Goal: Task Accomplishment & Management: Complete application form

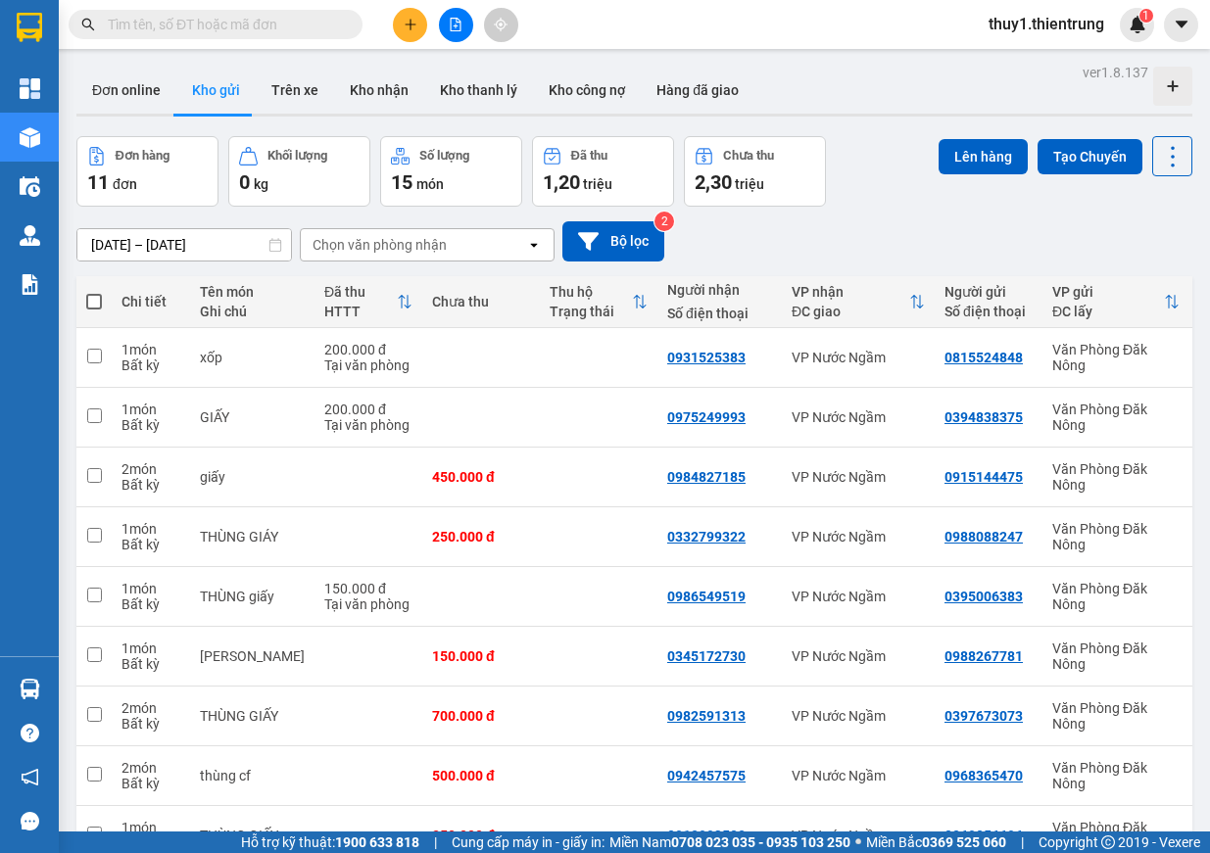
click at [457, 26] on icon "file-add" at bounding box center [456, 25] width 11 height 14
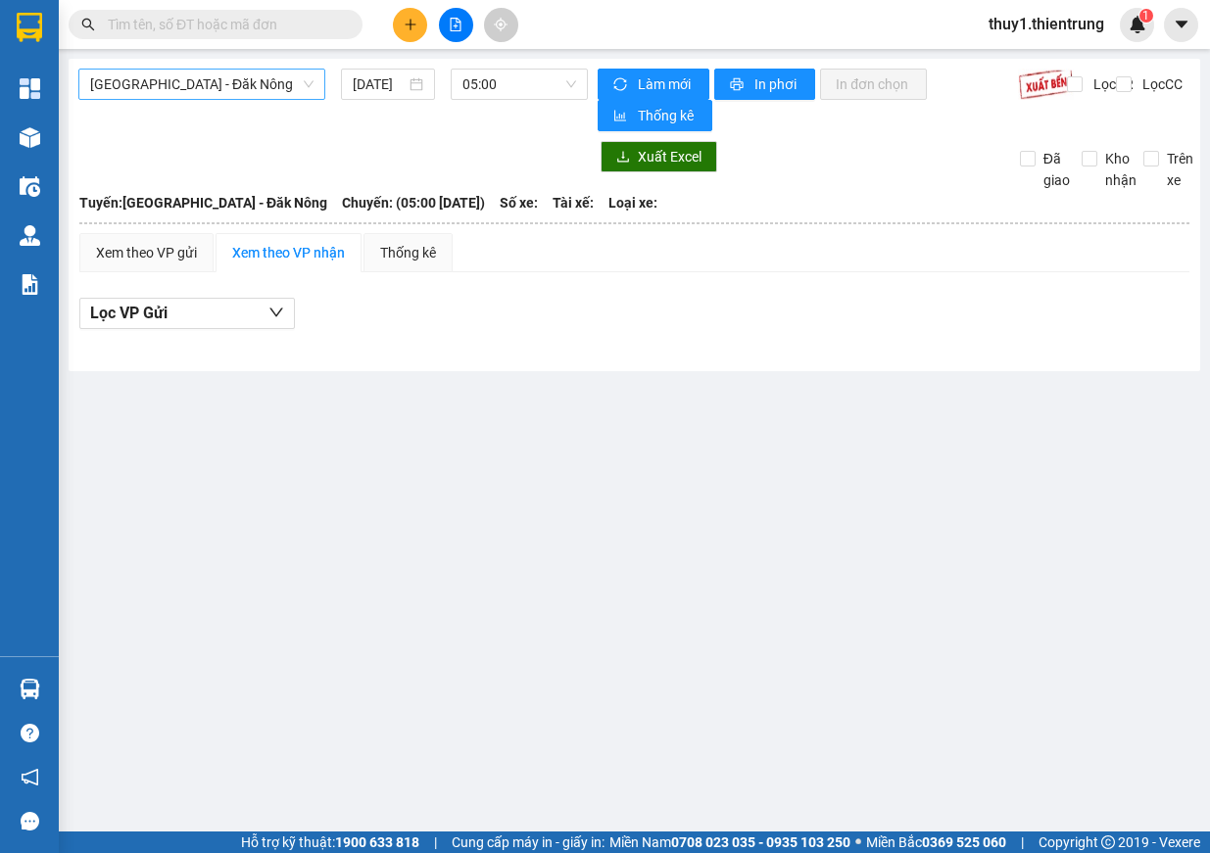
click at [249, 83] on span "[GEOGRAPHIC_DATA] - Đăk Nông" at bounding box center [201, 84] width 223 height 29
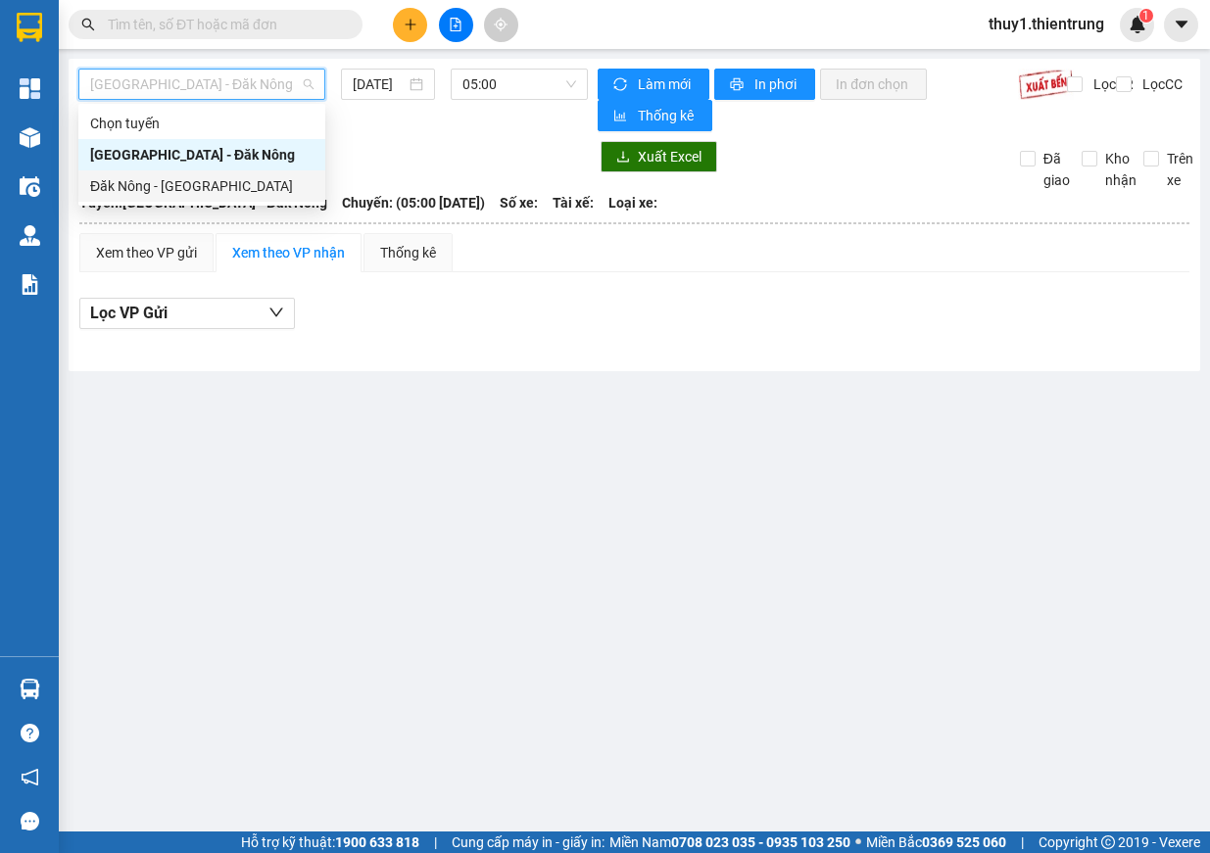
click at [201, 186] on div "Đăk Nông - [GEOGRAPHIC_DATA]" at bounding box center [201, 186] width 223 height 22
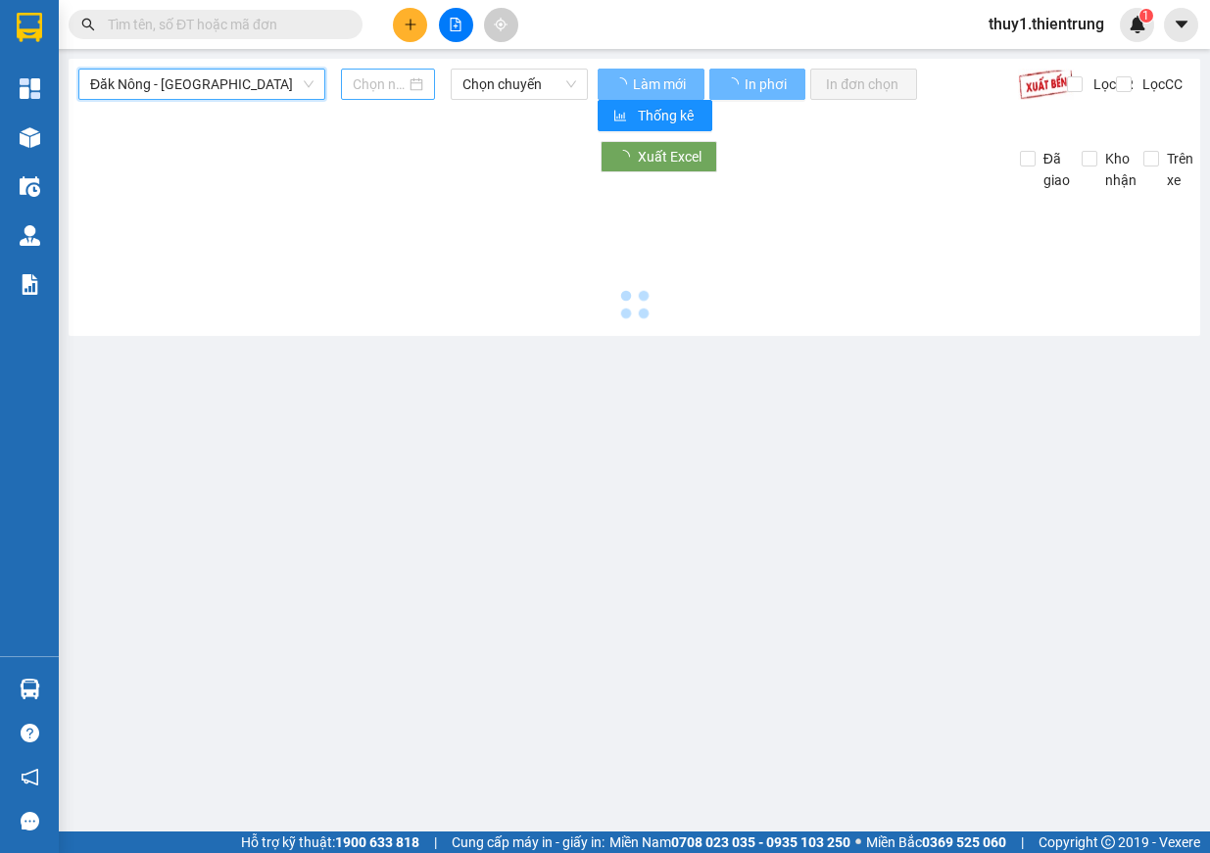
type input "[DATE]"
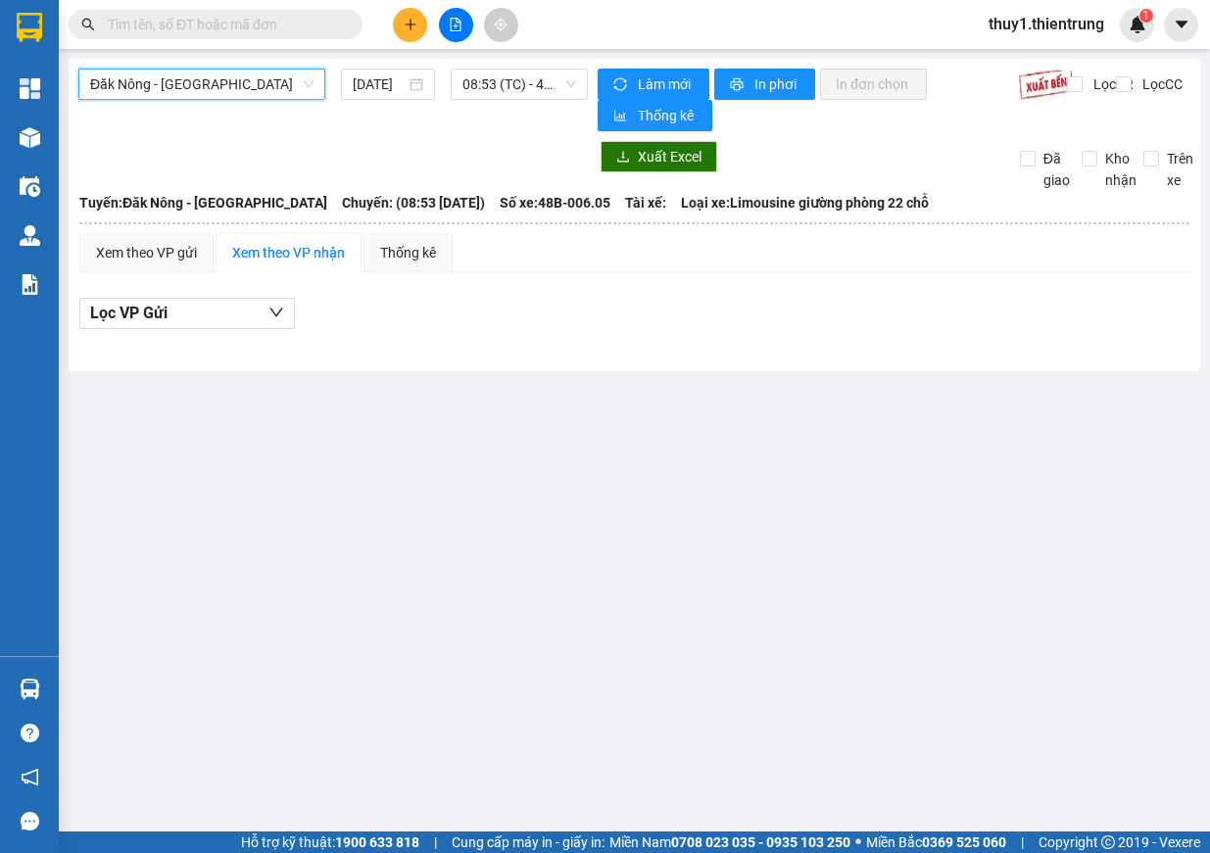
click at [409, 20] on icon "plus" at bounding box center [411, 25] width 14 height 14
click at [450, 81] on div "Tạo đơn hàng" at bounding box center [487, 74] width 85 height 22
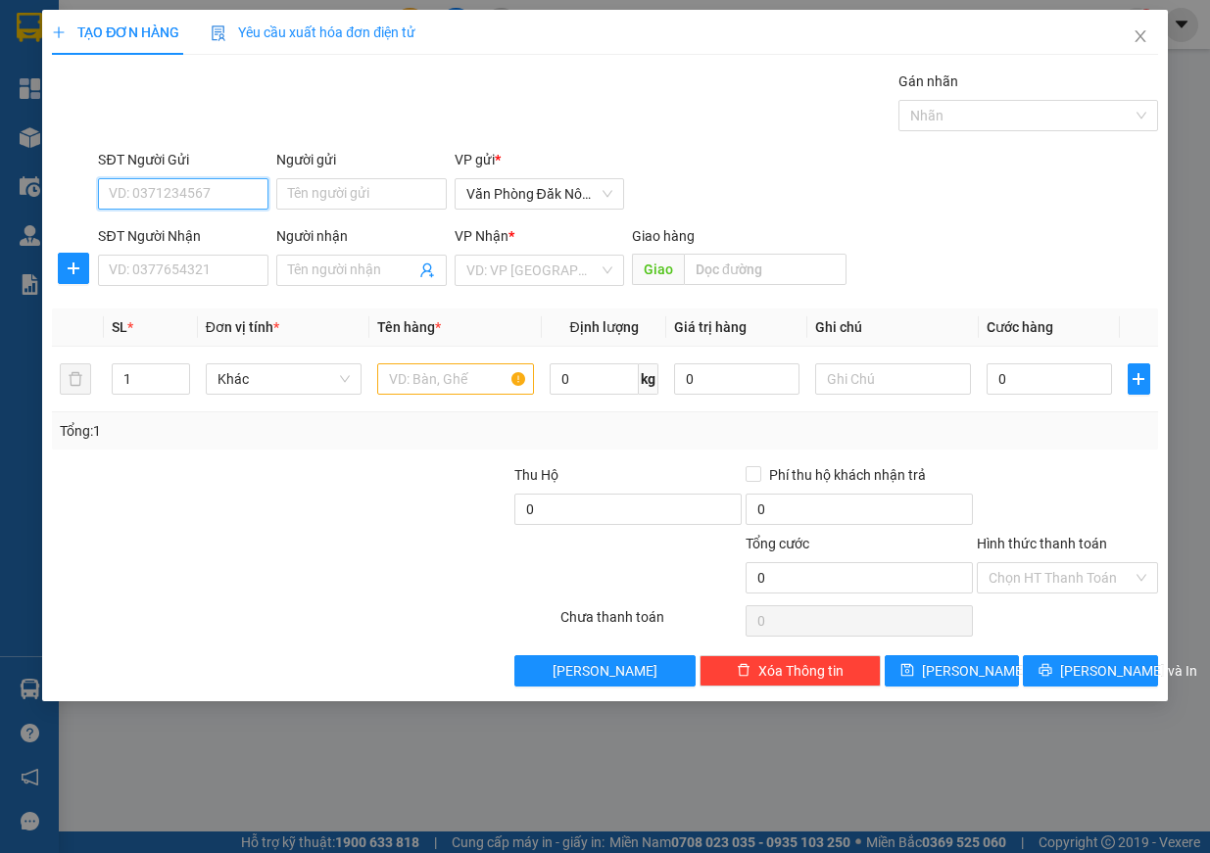
click at [192, 197] on input "SĐT Người Gửi" at bounding box center [183, 193] width 170 height 31
click at [122, 273] on input "SĐT Người Nhận" at bounding box center [183, 270] width 170 height 31
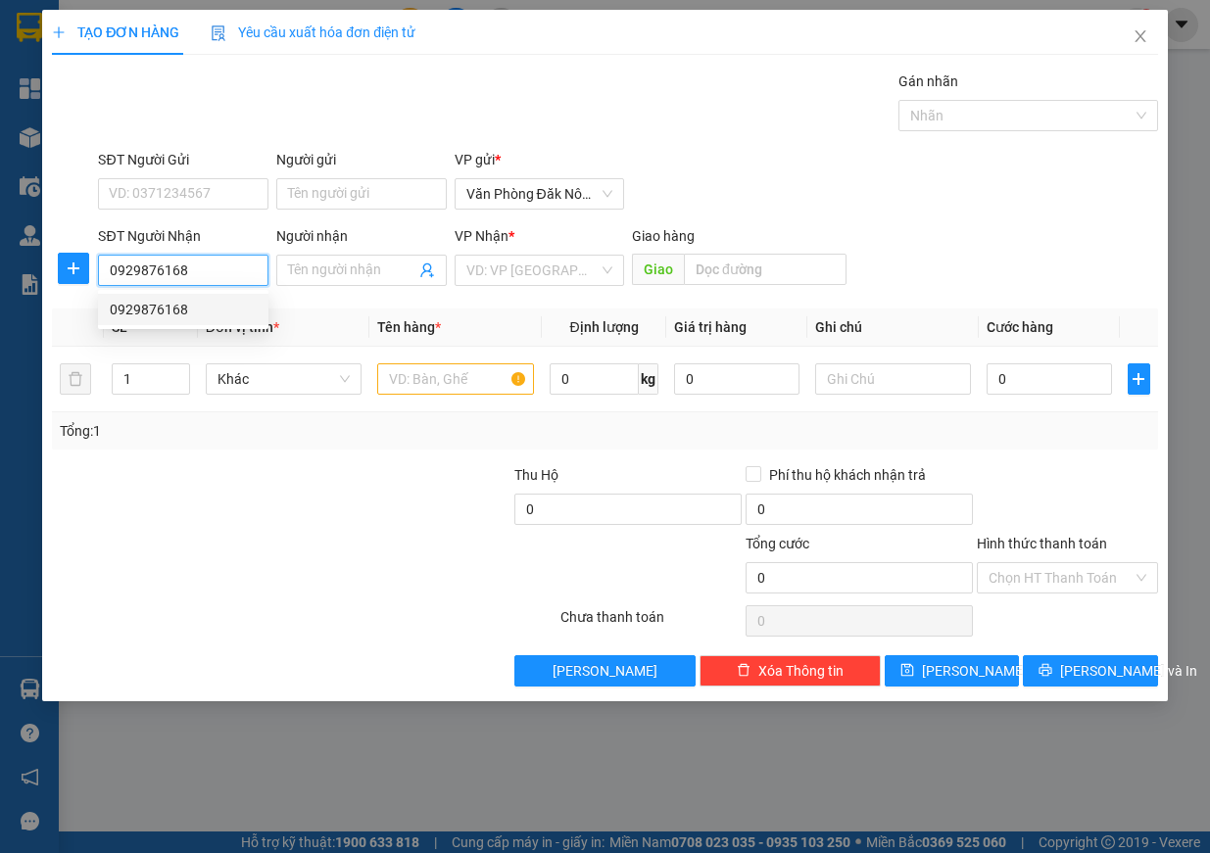
type input "0929876168"
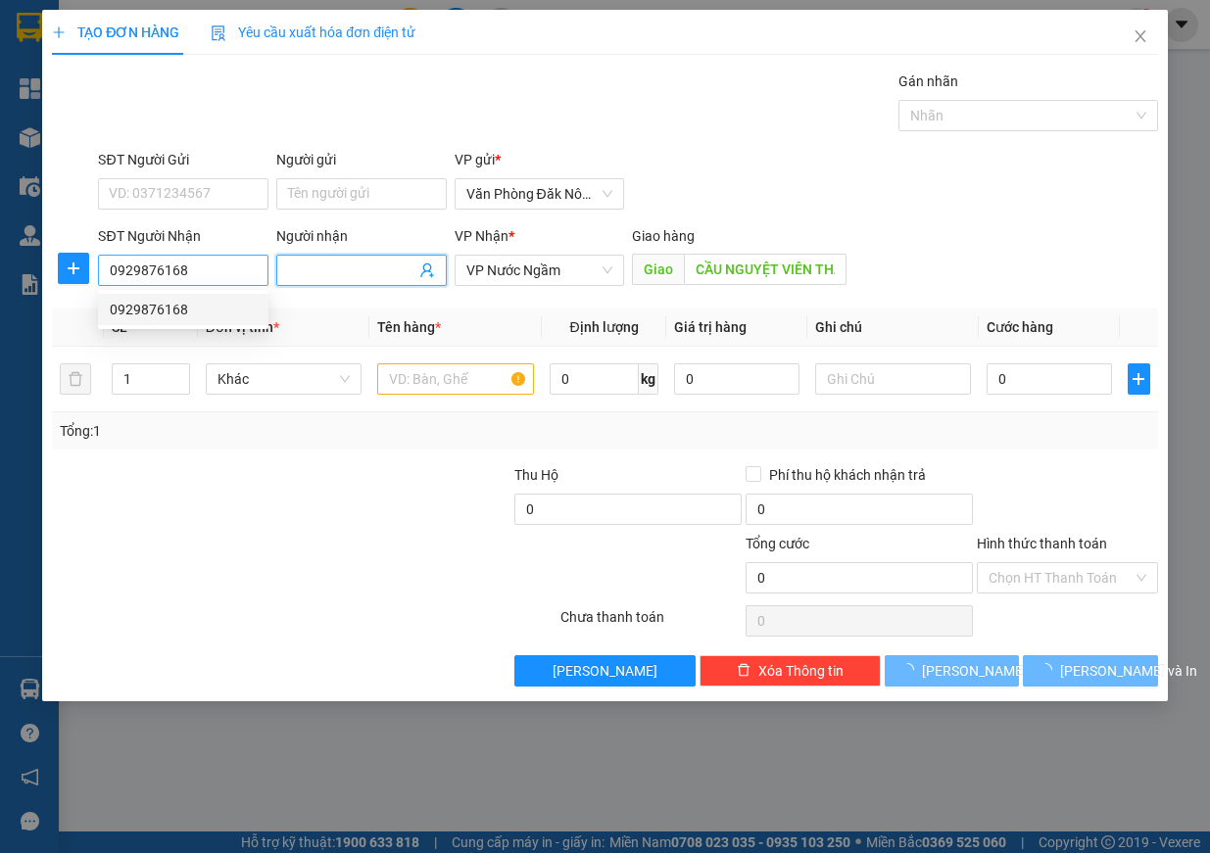
type input "CẦU NGUYỆT VIÊN THANH HOÁ"
type input "150.000"
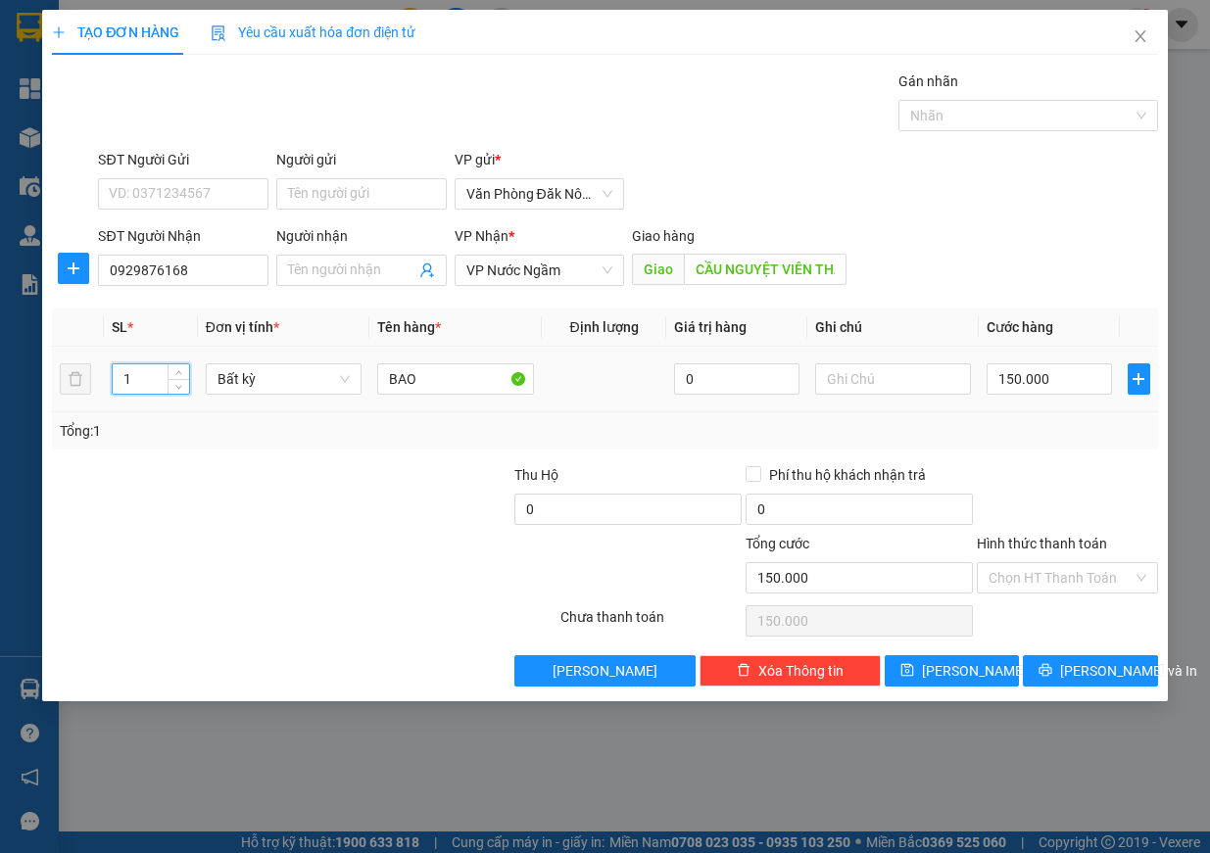
click at [72, 377] on tr "1 Bất kỳ BAO 0 150.000" at bounding box center [605, 380] width 1106 height 66
drag, startPoint x: 149, startPoint y: 374, endPoint x: 95, endPoint y: 378, distance: 54.0
click at [95, 378] on tr "1 Bất kỳ BAO 0 150.000" at bounding box center [605, 380] width 1106 height 66
type input "2"
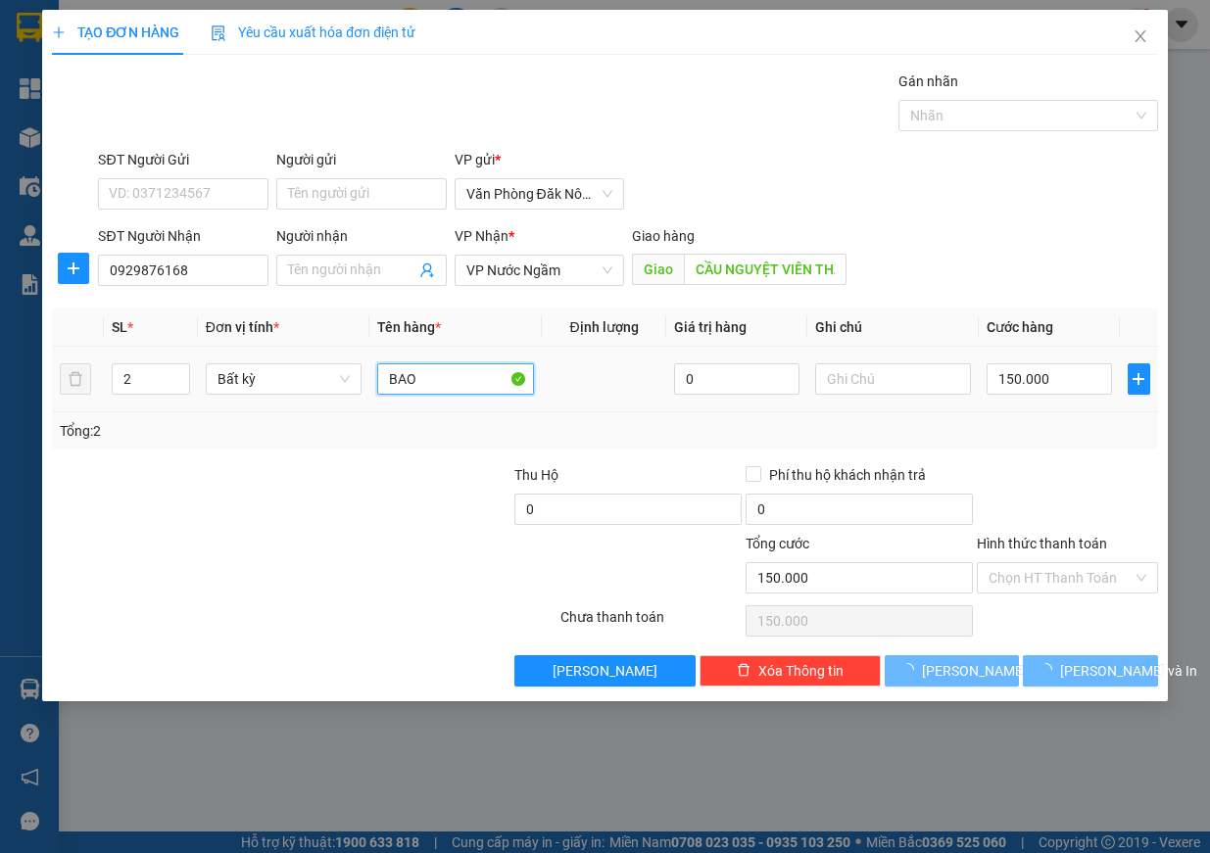
drag, startPoint x: 377, startPoint y: 386, endPoint x: 408, endPoint y: 386, distance: 30.4
click at [379, 386] on input "BAO" at bounding box center [455, 378] width 157 height 31
click at [408, 386] on input "BAO" at bounding box center [455, 378] width 157 height 31
type input "0"
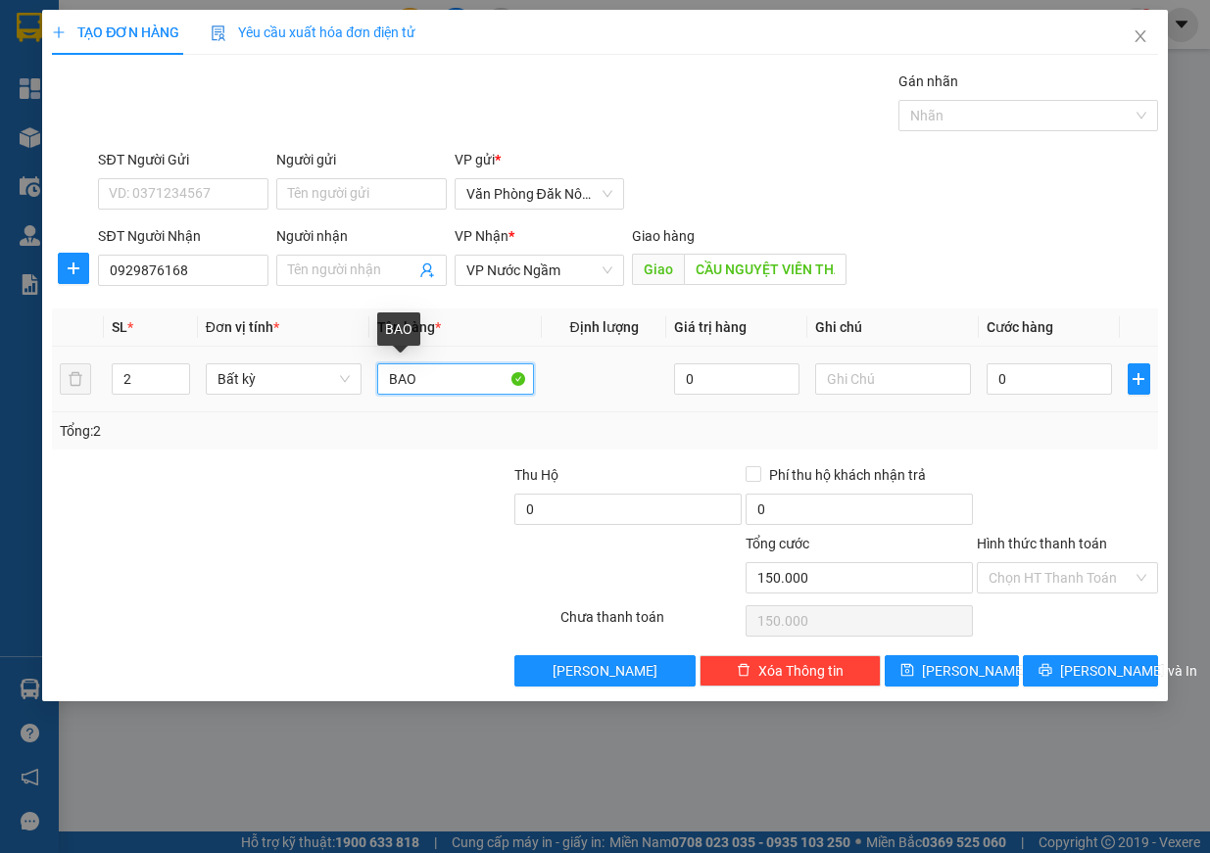
type input "0"
click at [408, 386] on input "BAO" at bounding box center [455, 378] width 157 height 31
type input "giấy"
click at [1000, 380] on input "0" at bounding box center [1049, 378] width 125 height 31
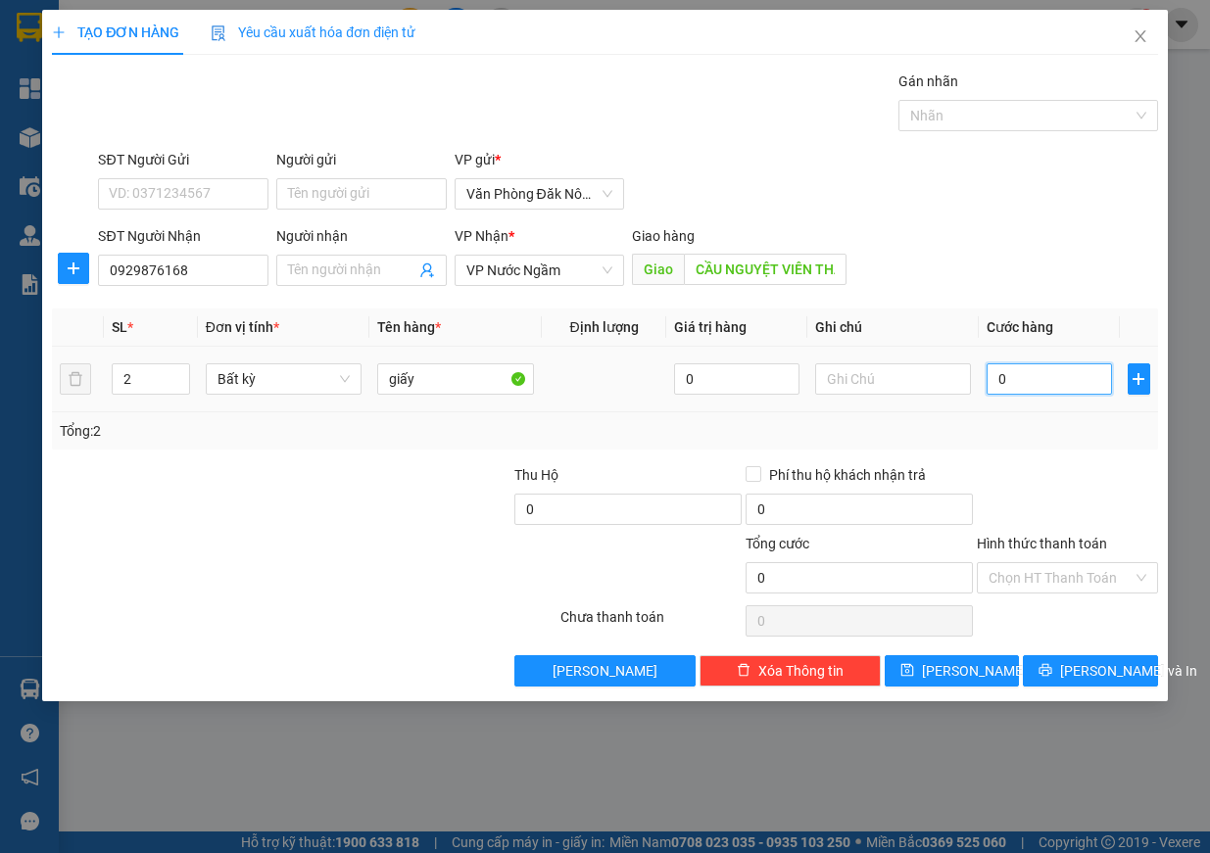
type input "2"
type input "20"
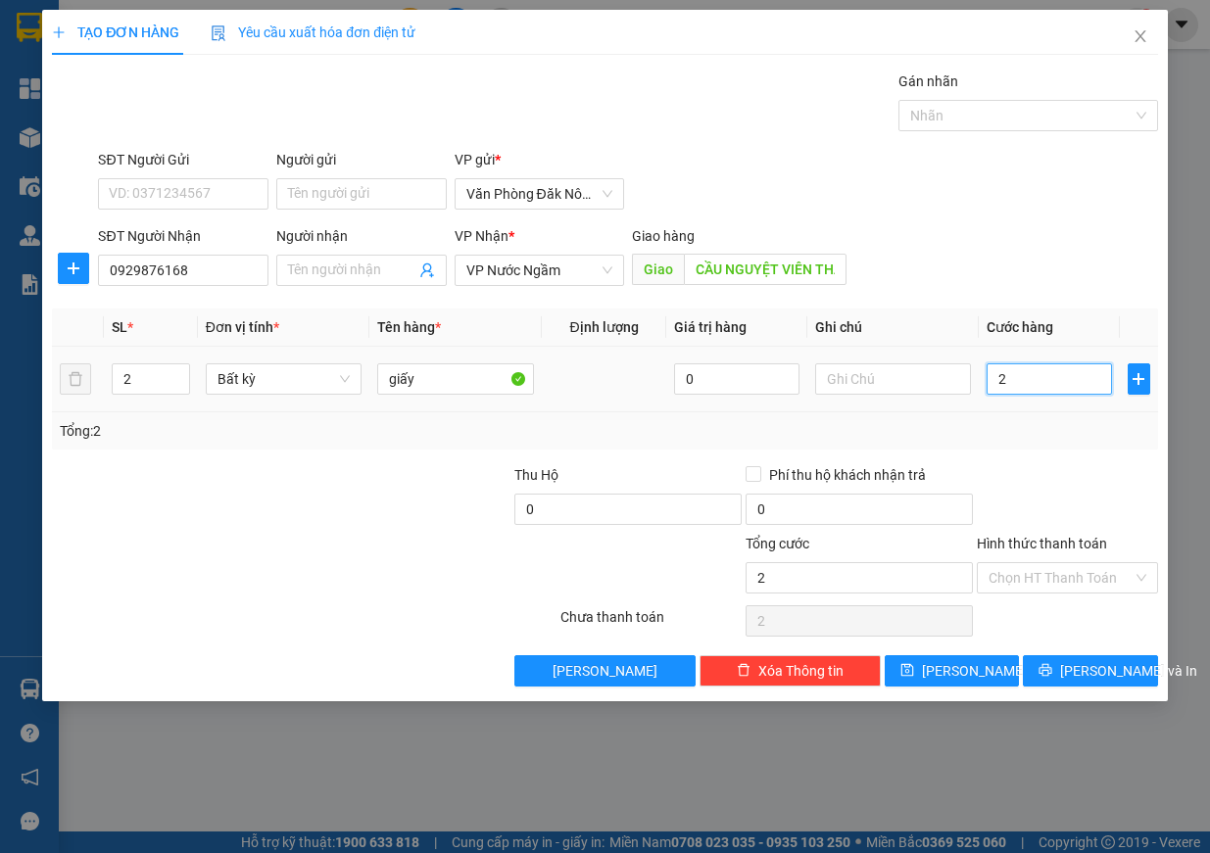
type input "20"
type input "200"
type input "2.000"
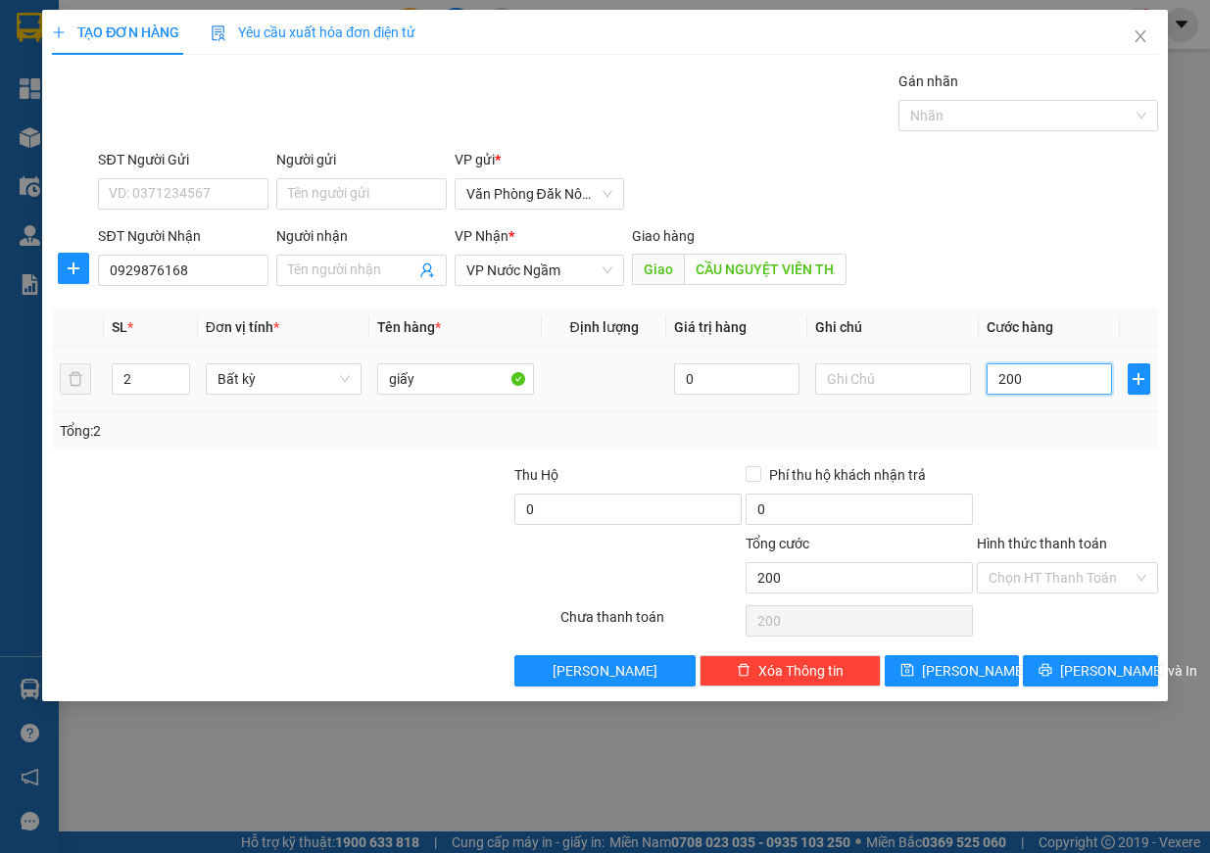
type input "2.000"
type input "20.000"
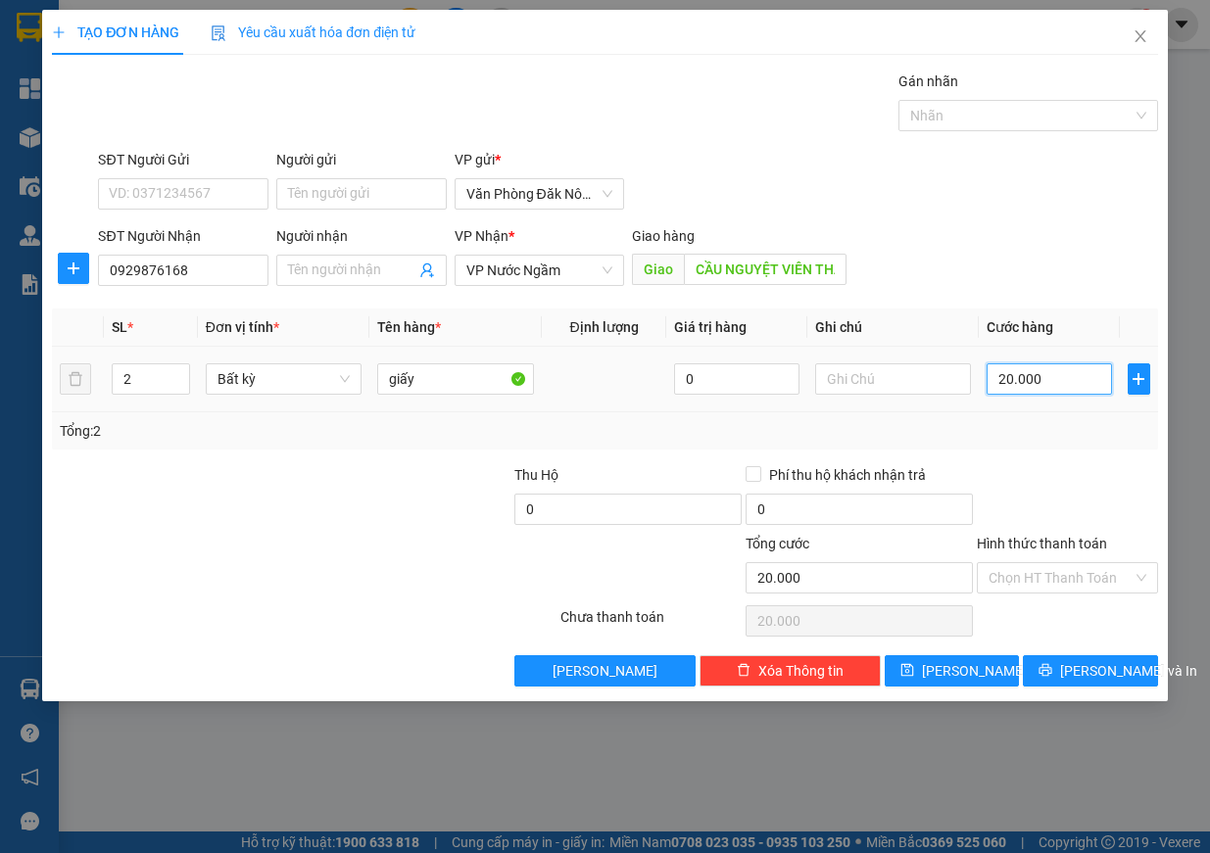
type input "200.000"
click at [1113, 584] on input "Hình thức thanh toán" at bounding box center [1061, 577] width 144 height 29
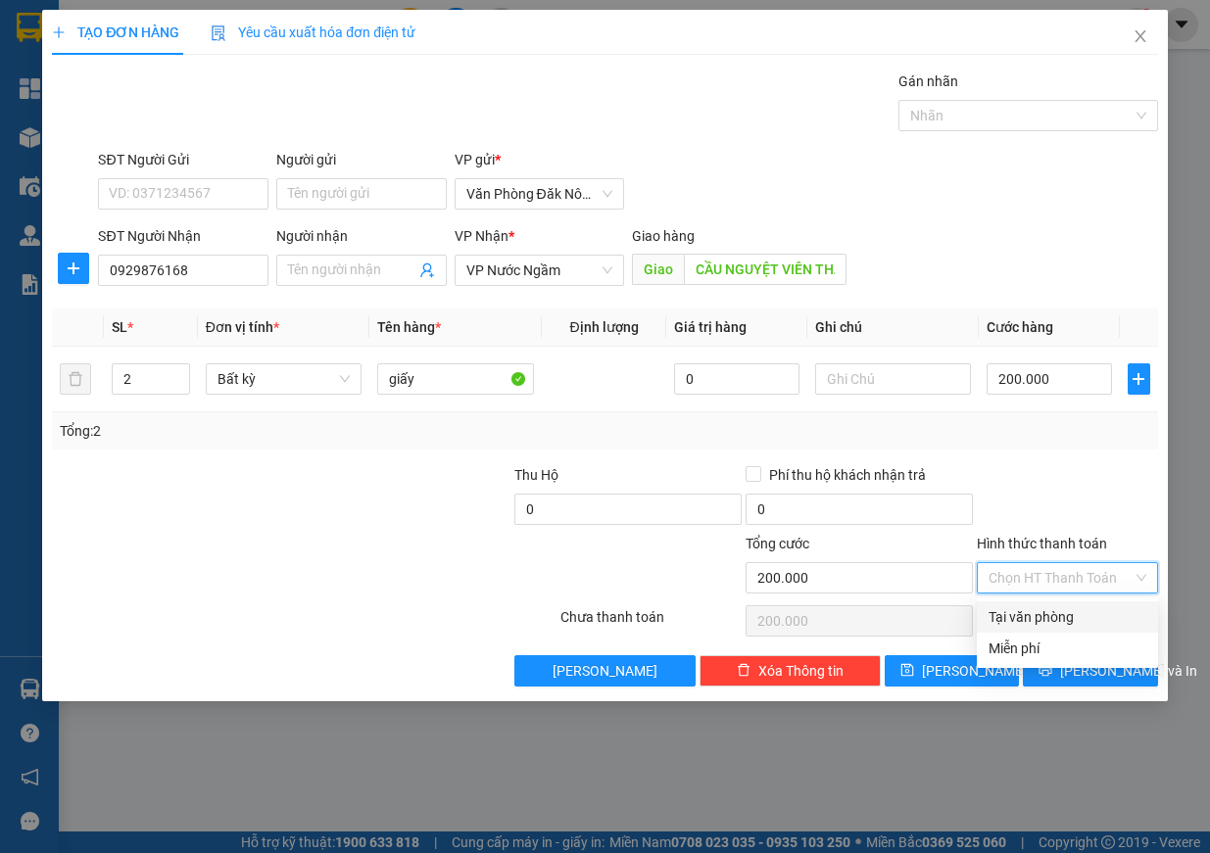
click at [1048, 612] on div "Tại văn phòng" at bounding box center [1068, 617] width 158 height 22
type input "0"
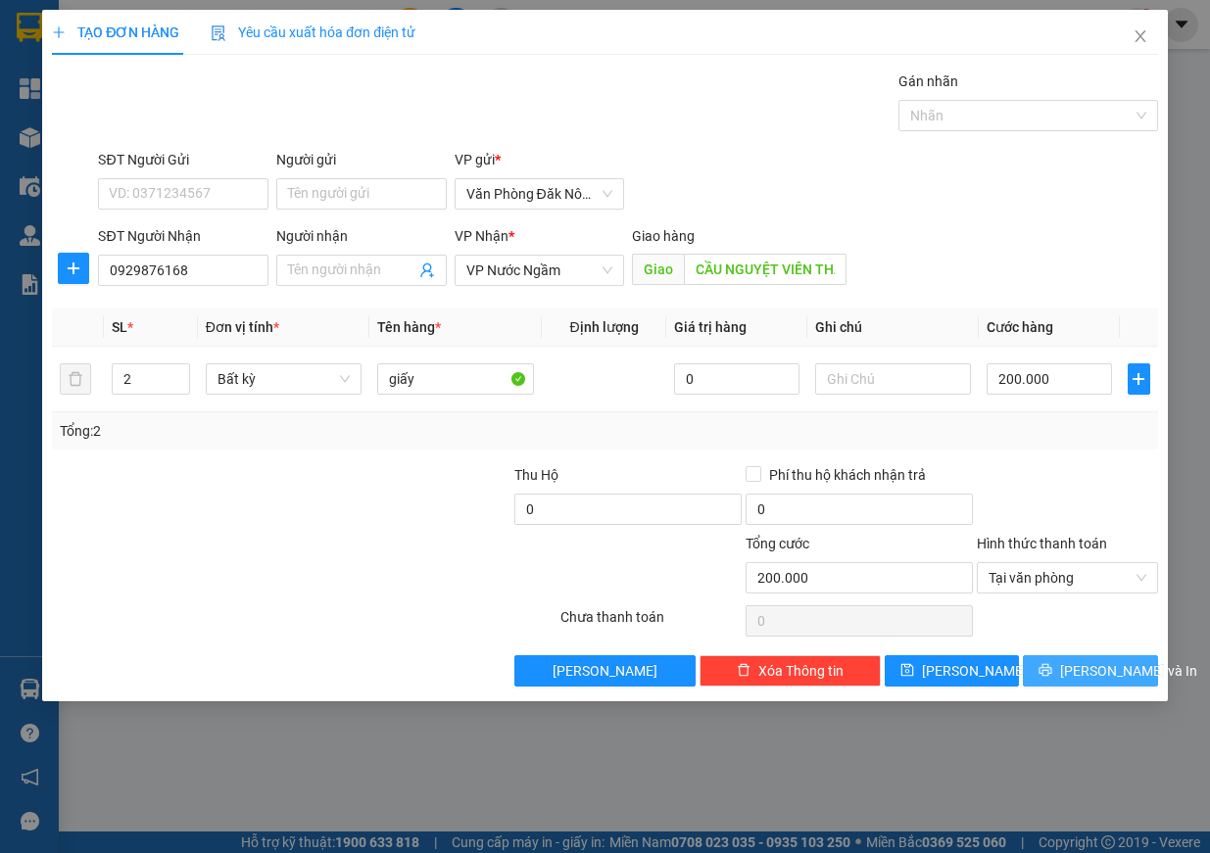
click at [1132, 666] on button "[PERSON_NAME] và In" at bounding box center [1090, 670] width 135 height 31
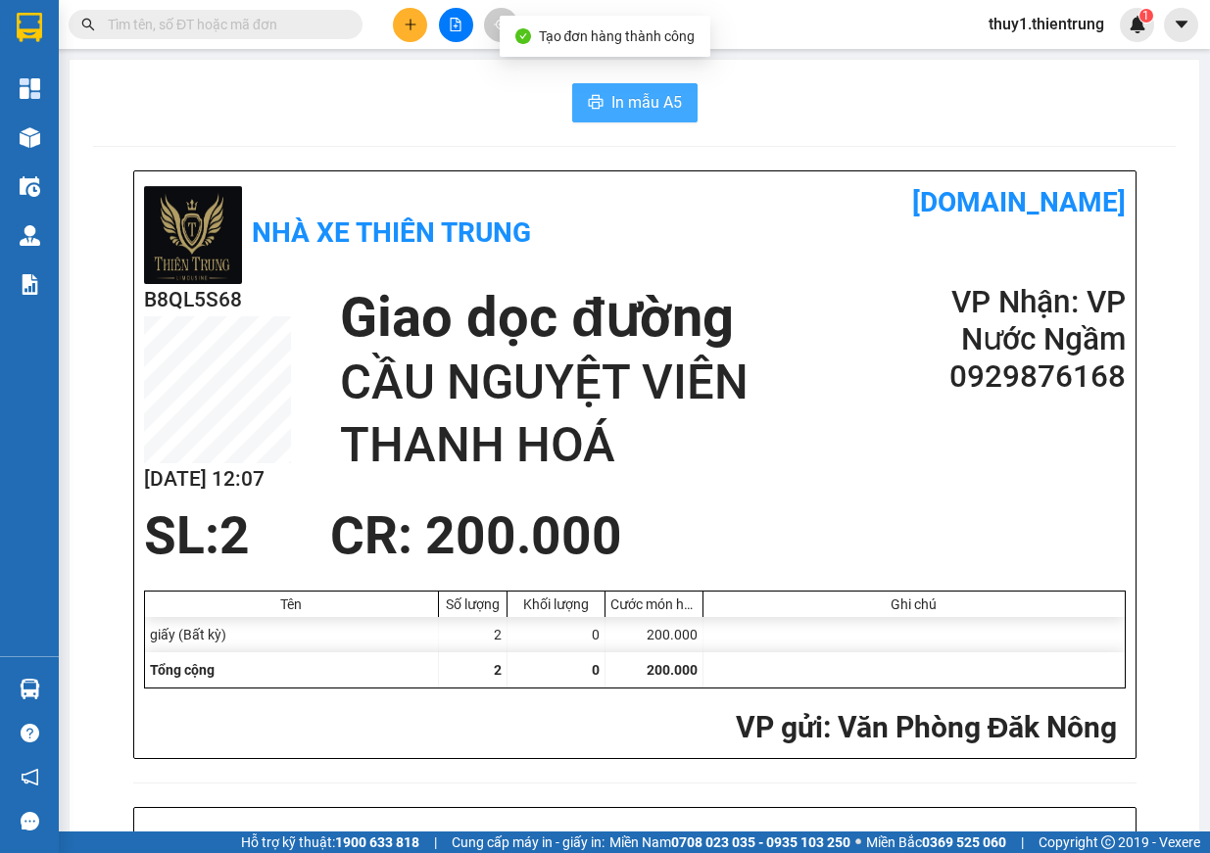
click at [637, 92] on span "In mẫu A5" at bounding box center [646, 102] width 71 height 24
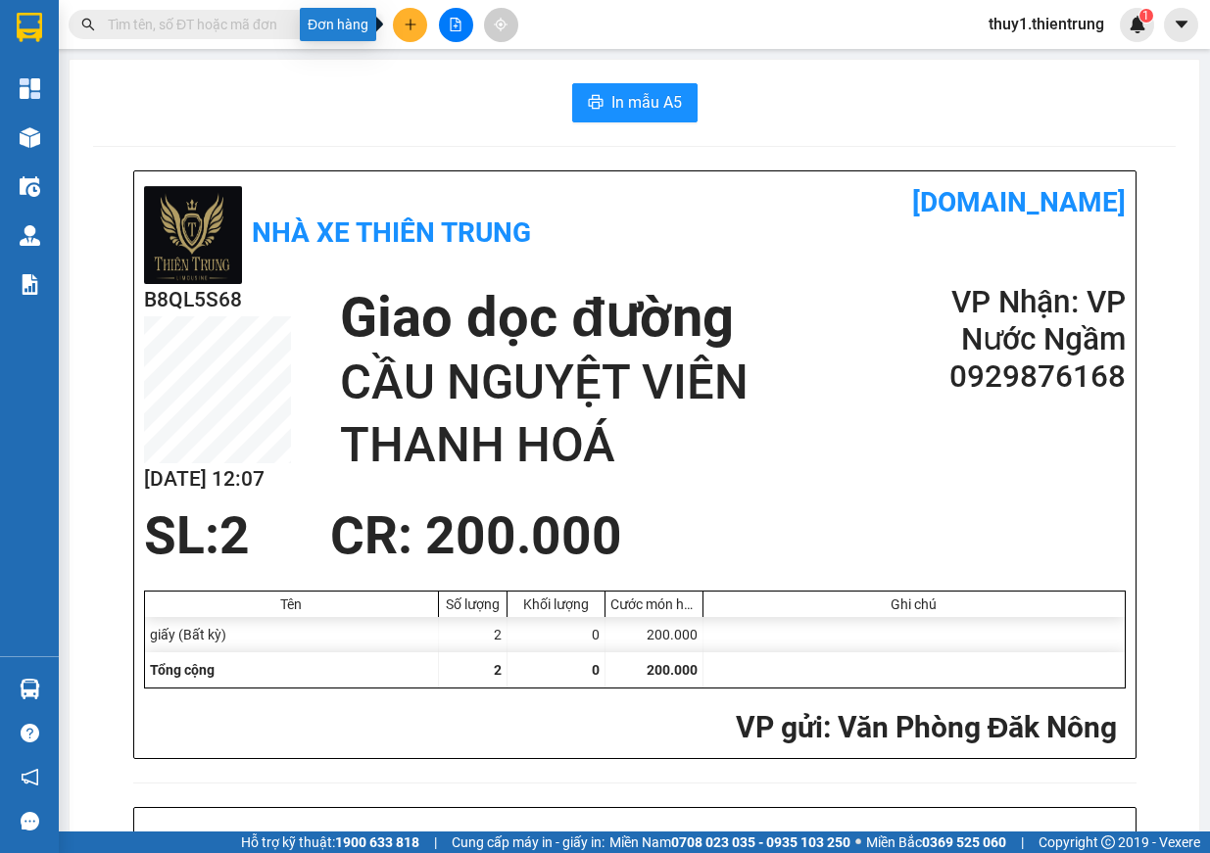
click at [407, 15] on button at bounding box center [410, 25] width 34 height 34
click at [466, 73] on div "Tạo đơn hàng" at bounding box center [487, 74] width 85 height 22
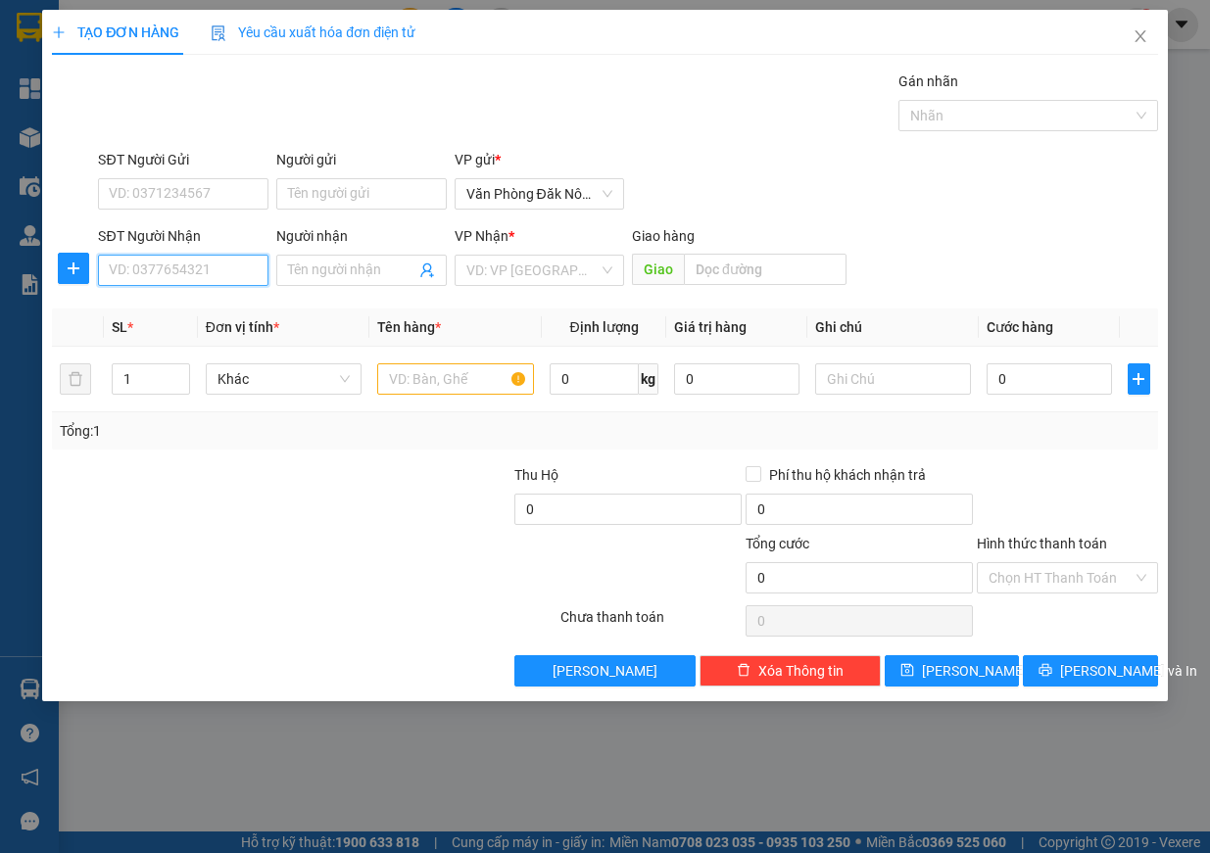
click at [176, 270] on input "SĐT Người Nhận" at bounding box center [183, 270] width 170 height 31
type input "0334134928"
drag, startPoint x: 517, startPoint y: 268, endPoint x: 550, endPoint y: 328, distance: 67.9
click at [520, 273] on input "search" at bounding box center [532, 270] width 133 height 29
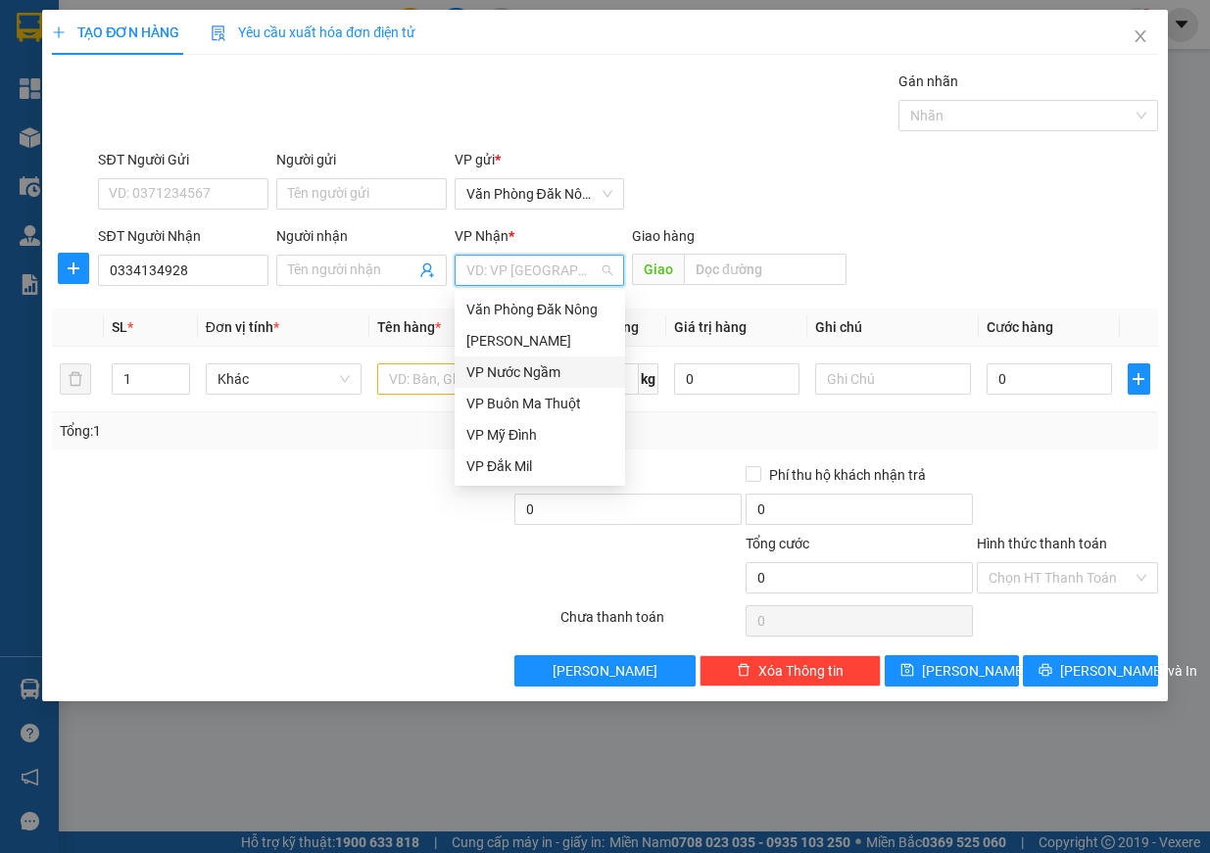
click at [549, 366] on div "VP Nước Ngầm" at bounding box center [539, 373] width 147 height 22
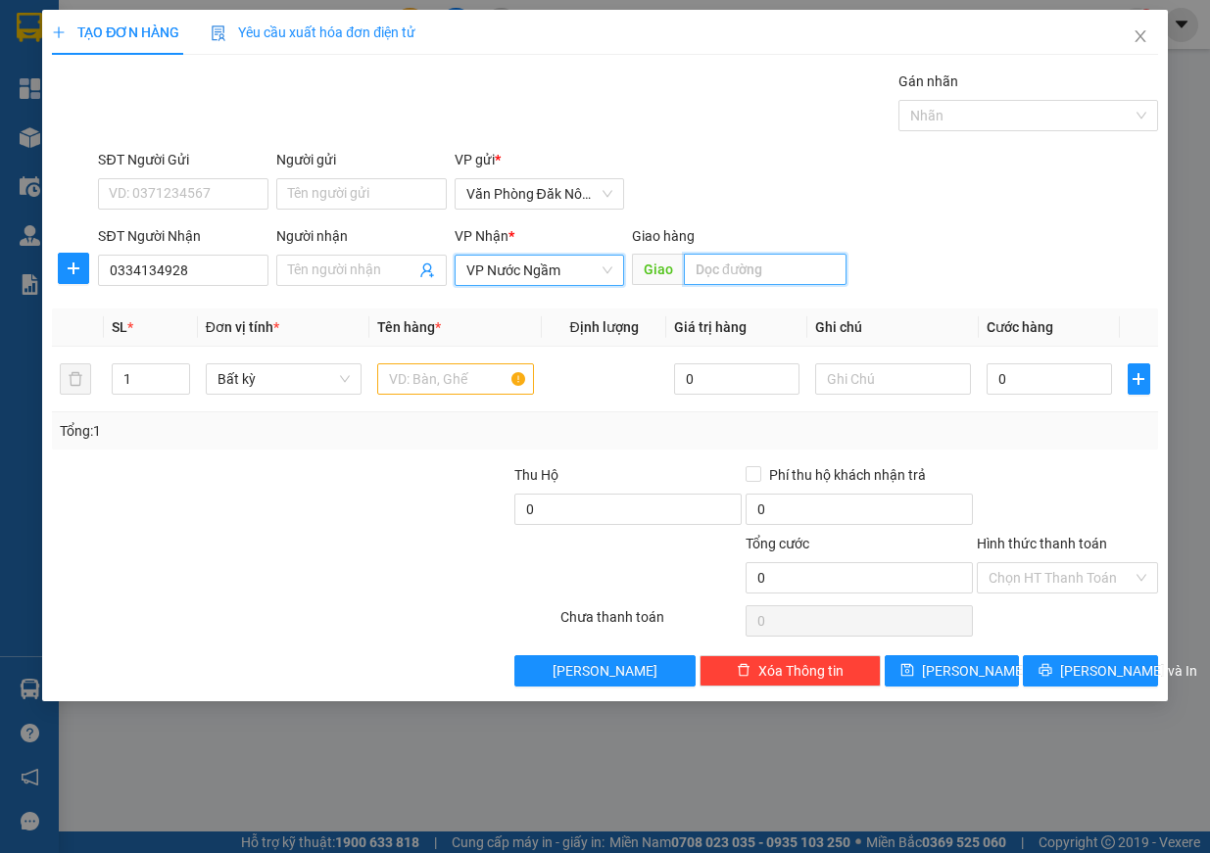
click at [775, 262] on input "text" at bounding box center [765, 269] width 163 height 31
type input "cầu nguyệt viên thanh hoá"
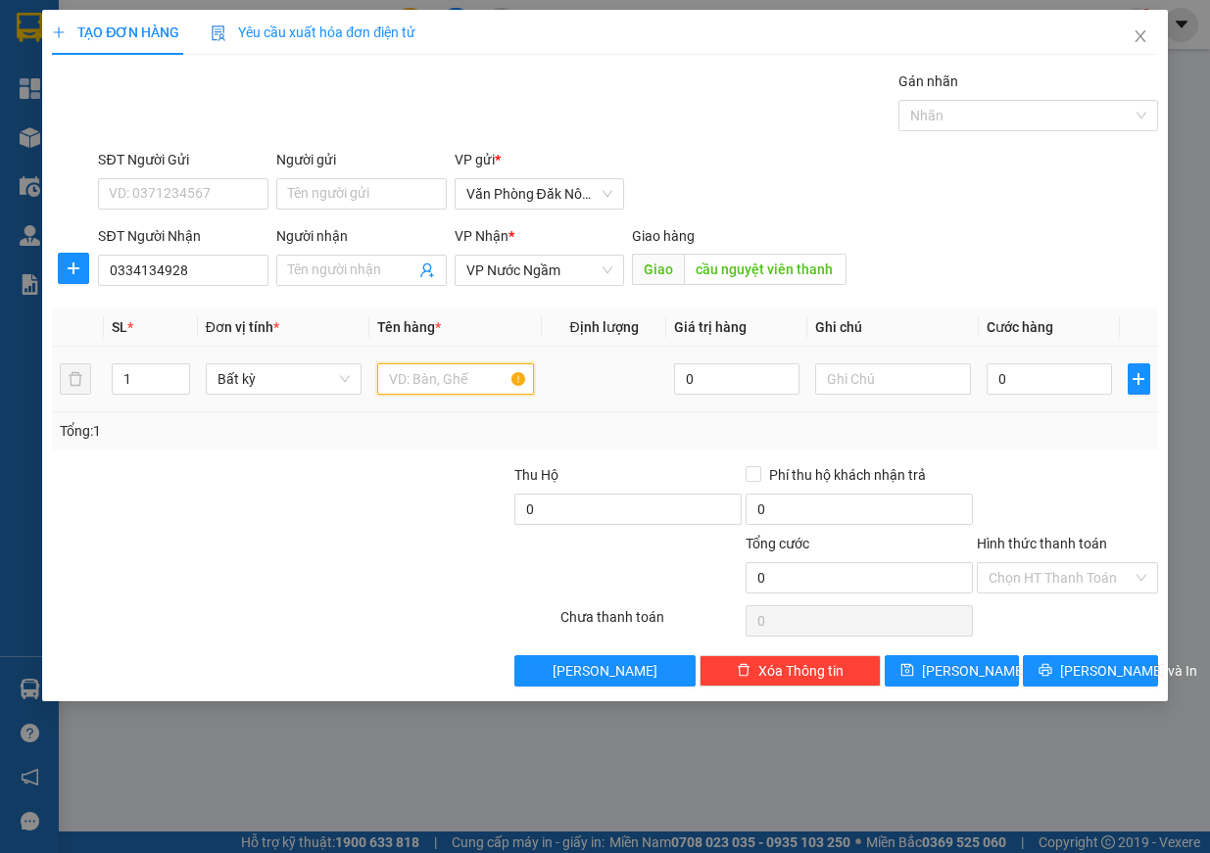
click at [447, 385] on input "text" at bounding box center [455, 378] width 157 height 31
type input "giấy"
click at [1037, 374] on input "0" at bounding box center [1049, 378] width 125 height 31
type input "2"
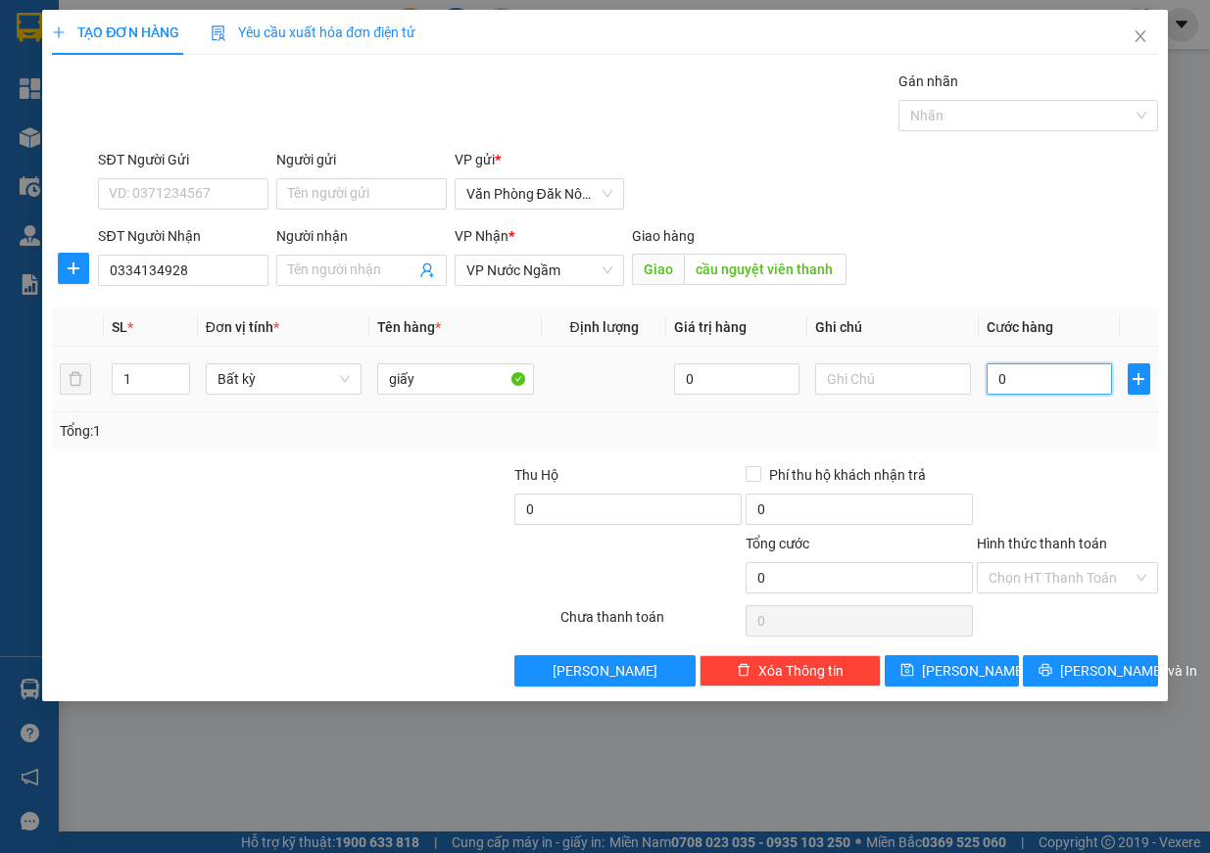
type input "2"
type input "20"
type input "200"
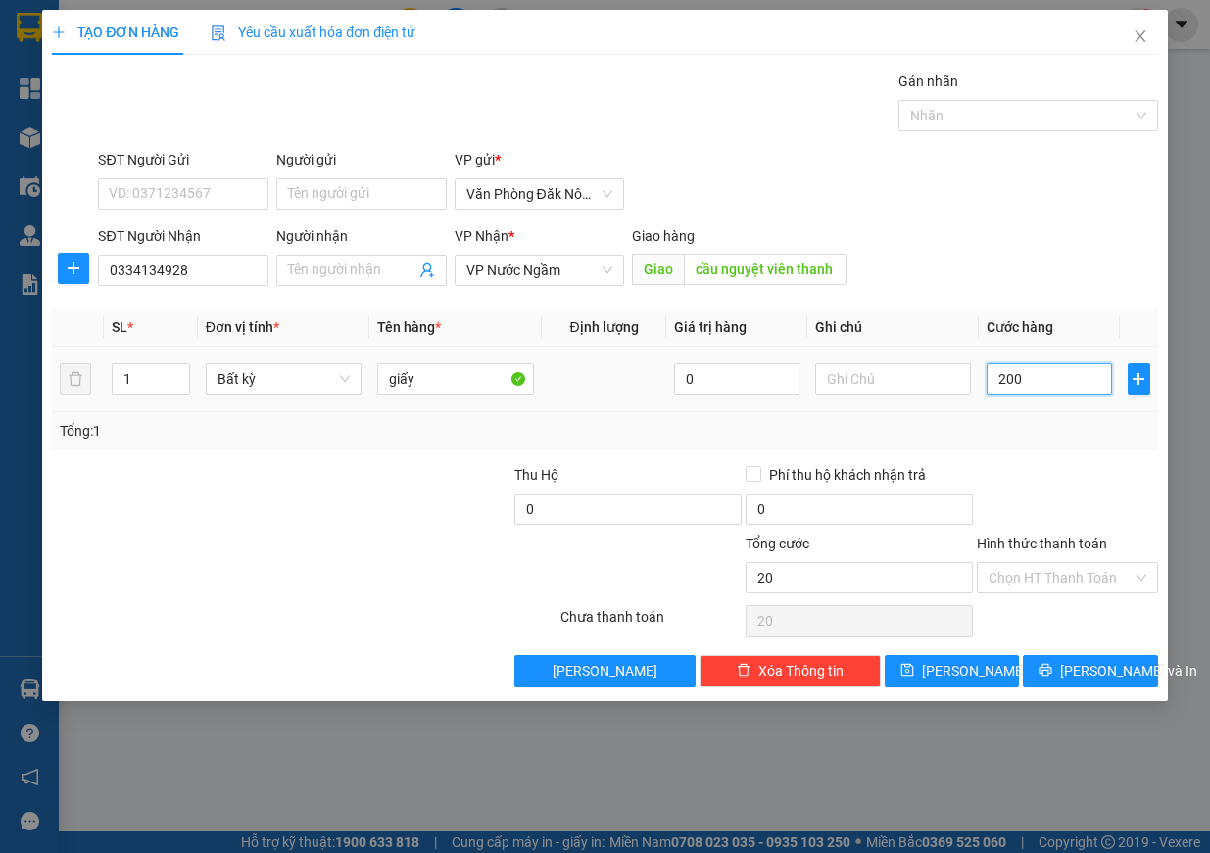
type input "200"
type input "2.000"
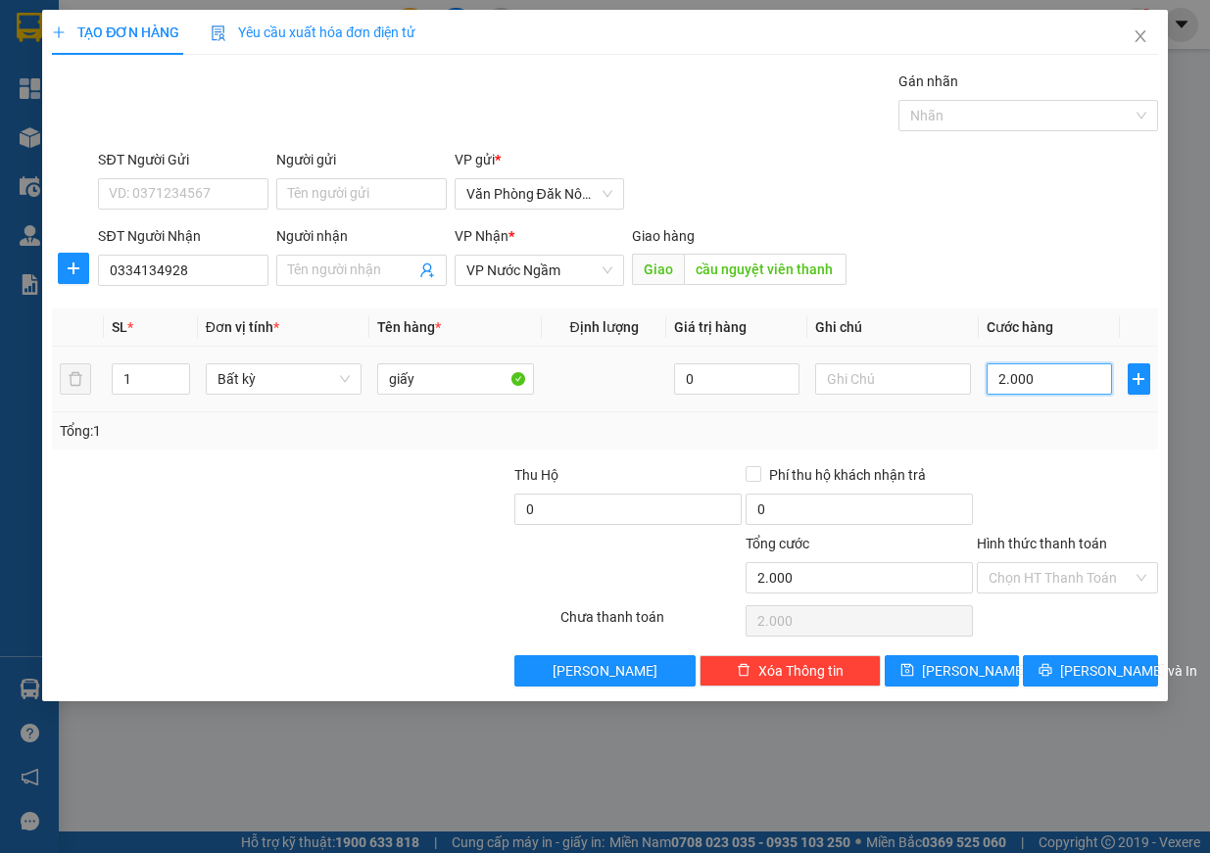
type input "20.000"
type input "200.000"
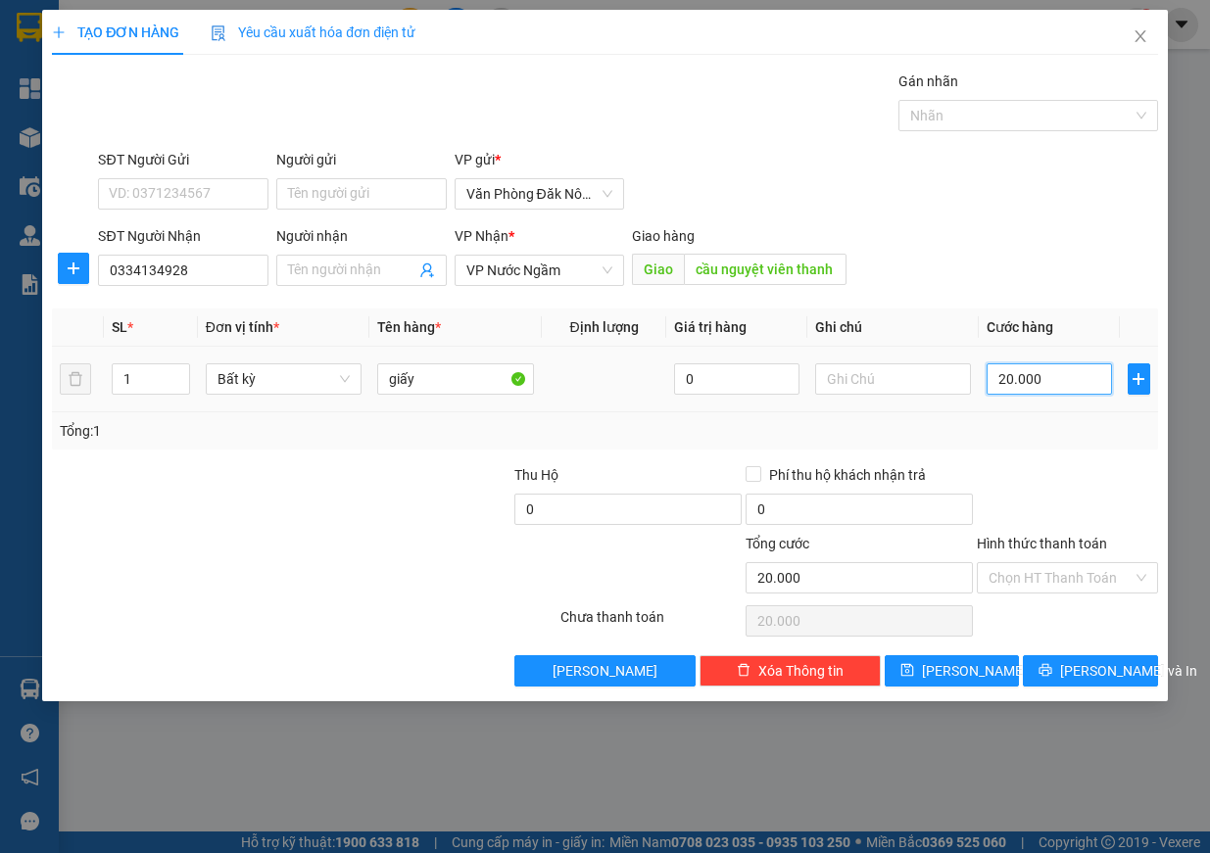
type input "200.000"
click at [1072, 673] on button "[PERSON_NAME] và In" at bounding box center [1090, 670] width 135 height 31
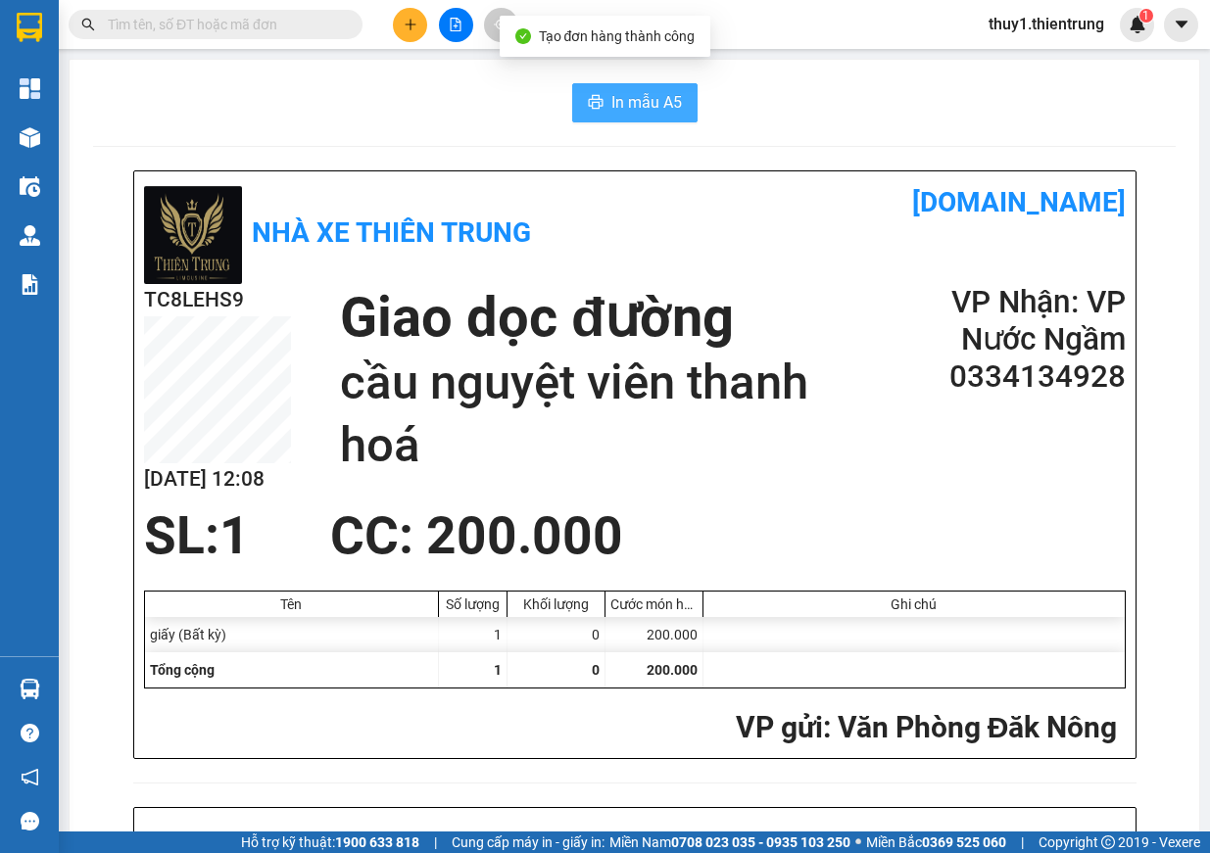
click at [655, 108] on span "In mẫu A5" at bounding box center [646, 102] width 71 height 24
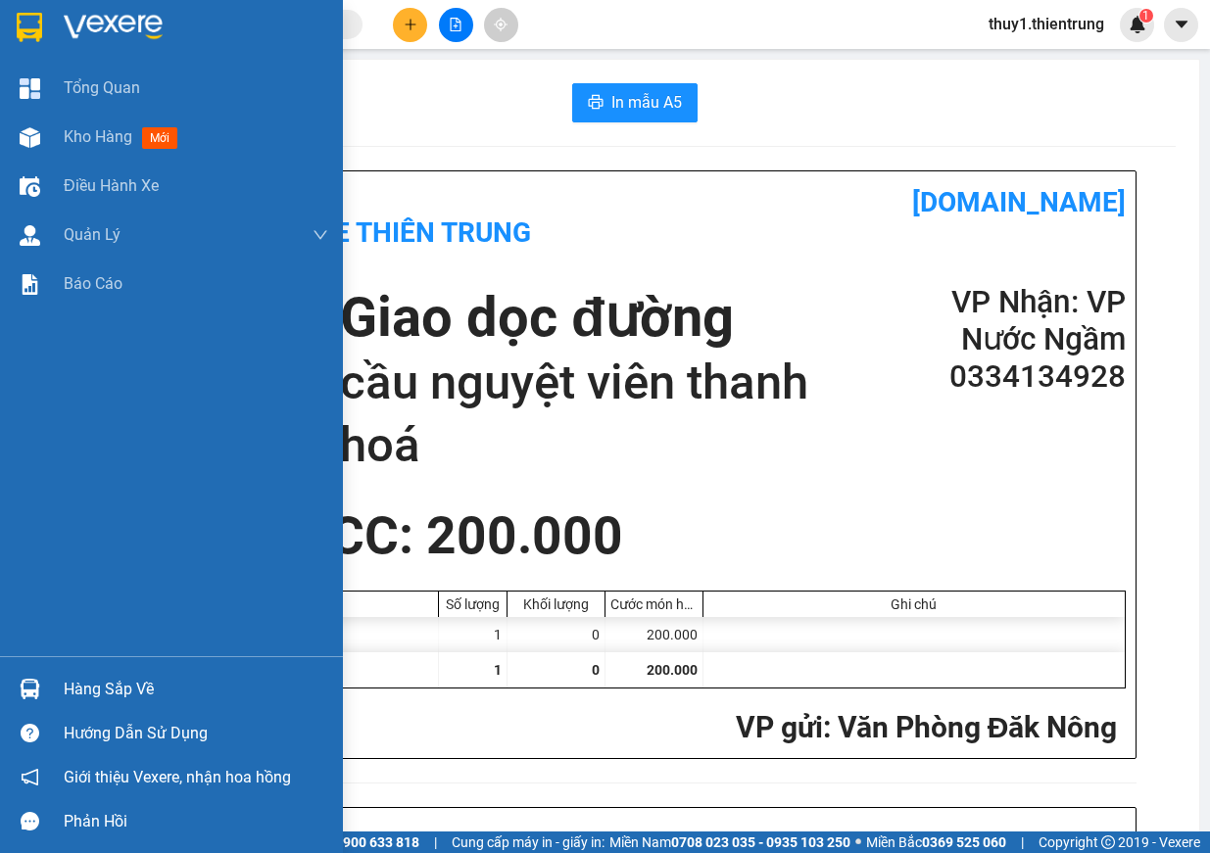
drag, startPoint x: 38, startPoint y: 128, endPoint x: 180, endPoint y: 351, distance: 263.9
click at [38, 128] on img at bounding box center [30, 137] width 21 height 21
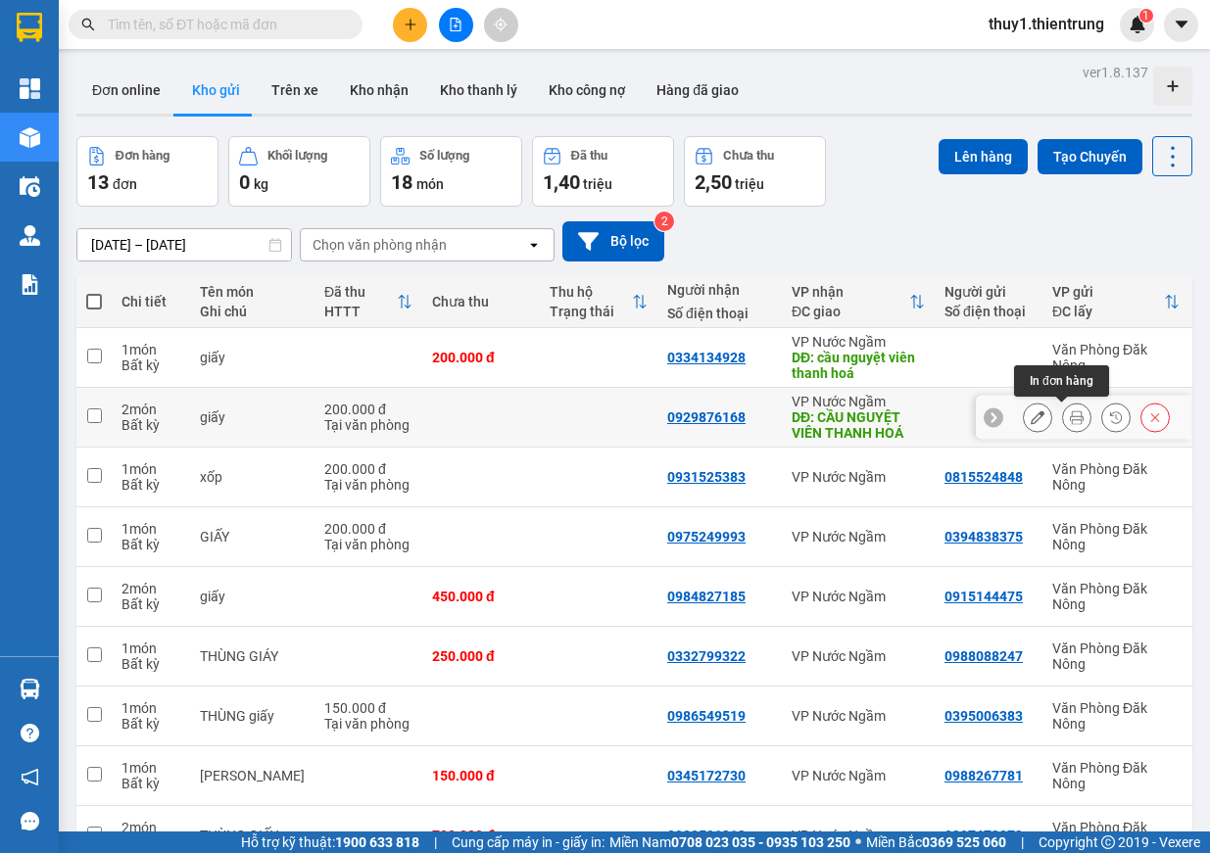
click at [1070, 423] on icon at bounding box center [1077, 417] width 14 height 14
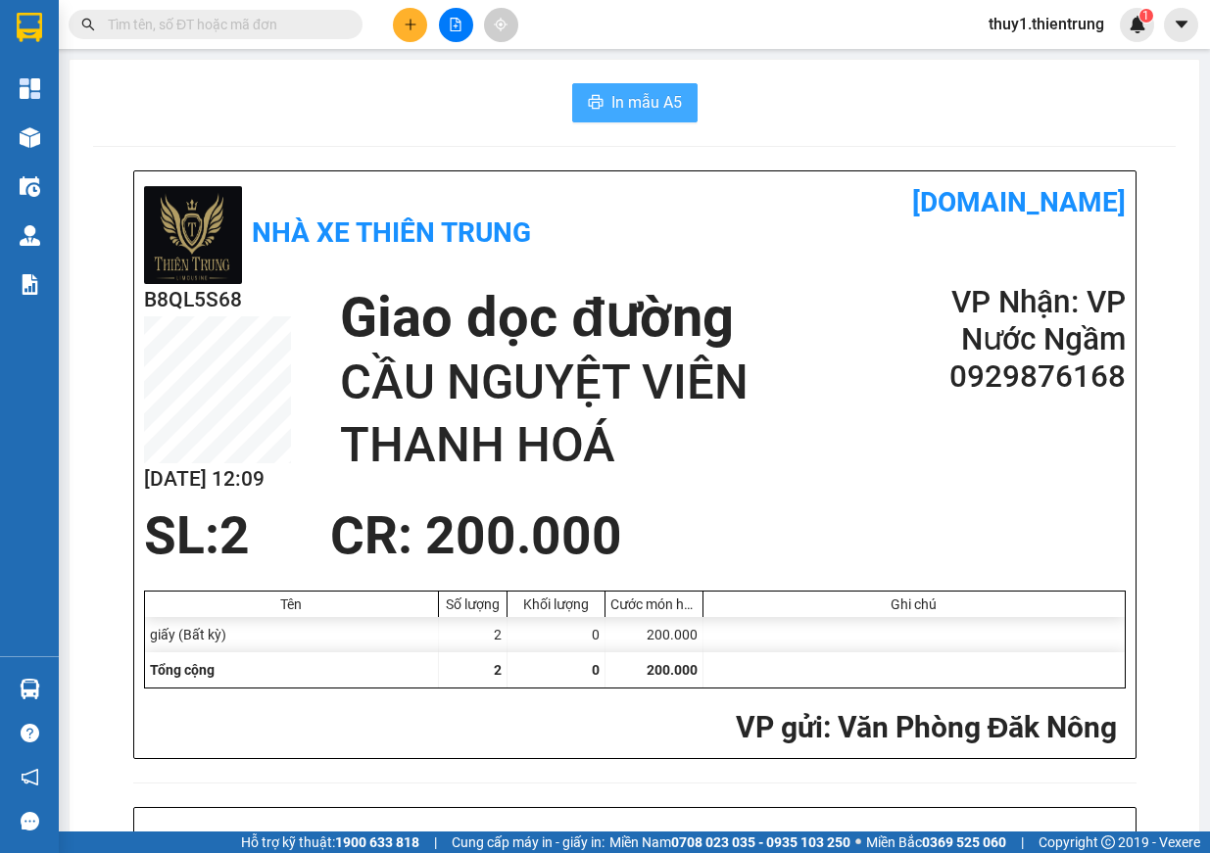
click at [660, 116] on button "In mẫu A5" at bounding box center [634, 102] width 125 height 39
drag, startPoint x: 303, startPoint y: 811, endPoint x: 781, endPoint y: 397, distance: 632.7
click at [781, 397] on h1 "CẦU NGUYỆT VIÊN THANH HOÁ" at bounding box center [615, 414] width 550 height 124
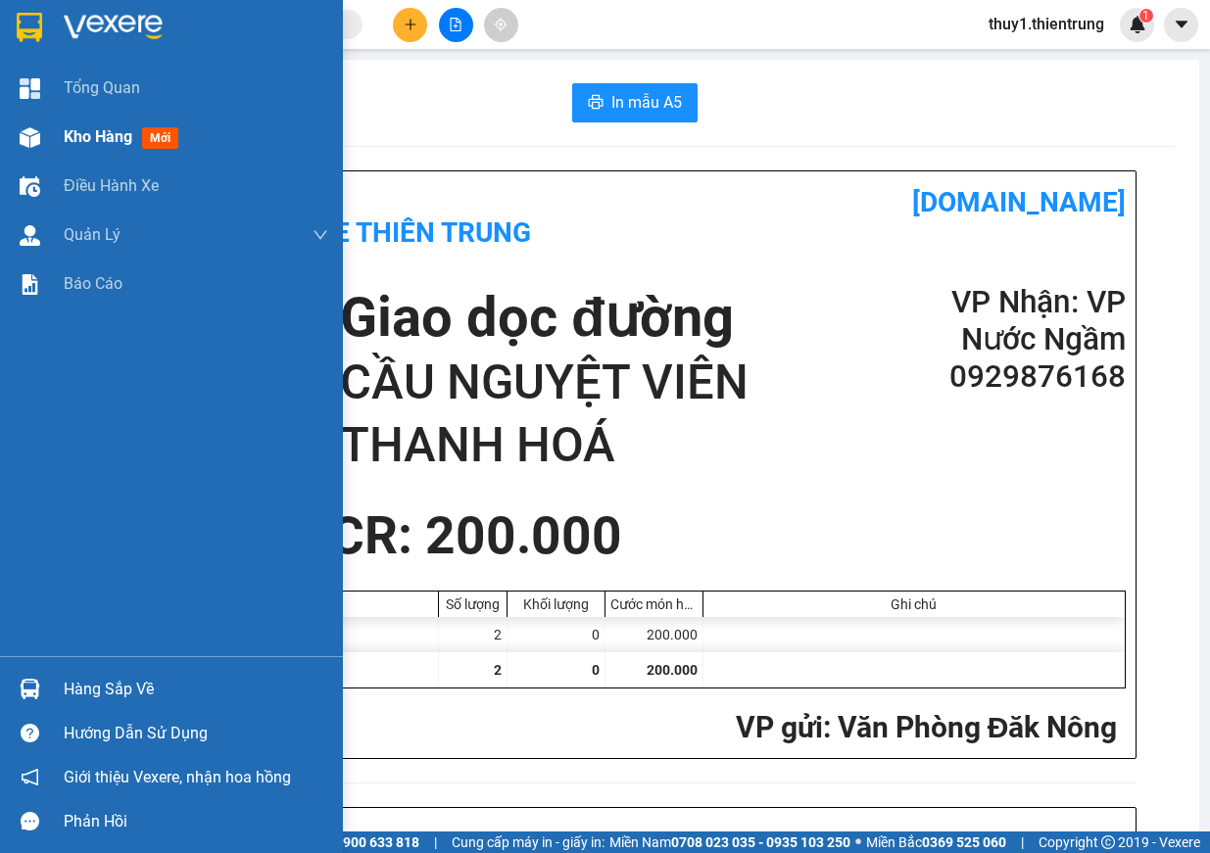
click at [25, 129] on img at bounding box center [30, 137] width 21 height 21
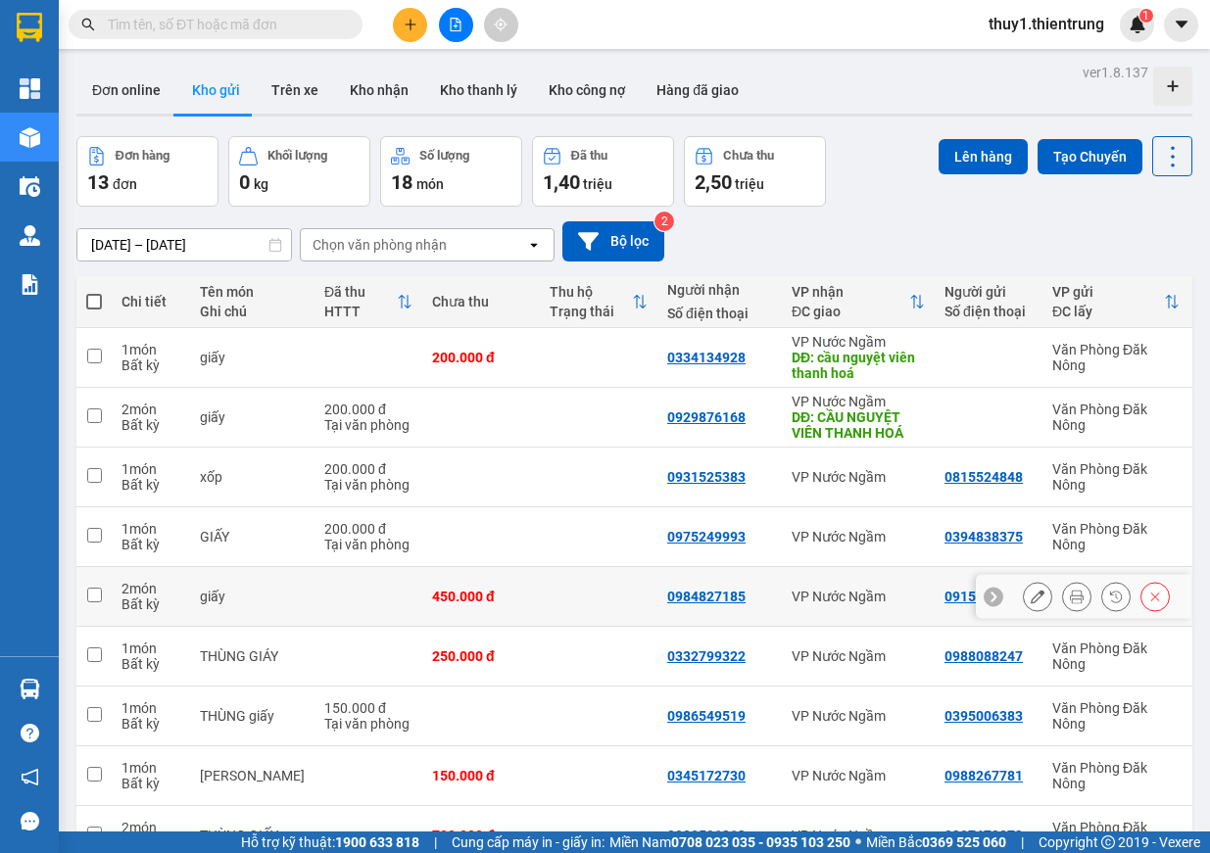
click at [693, 567] on td "0984827185" at bounding box center [719, 597] width 124 height 60
checkbox input "true"
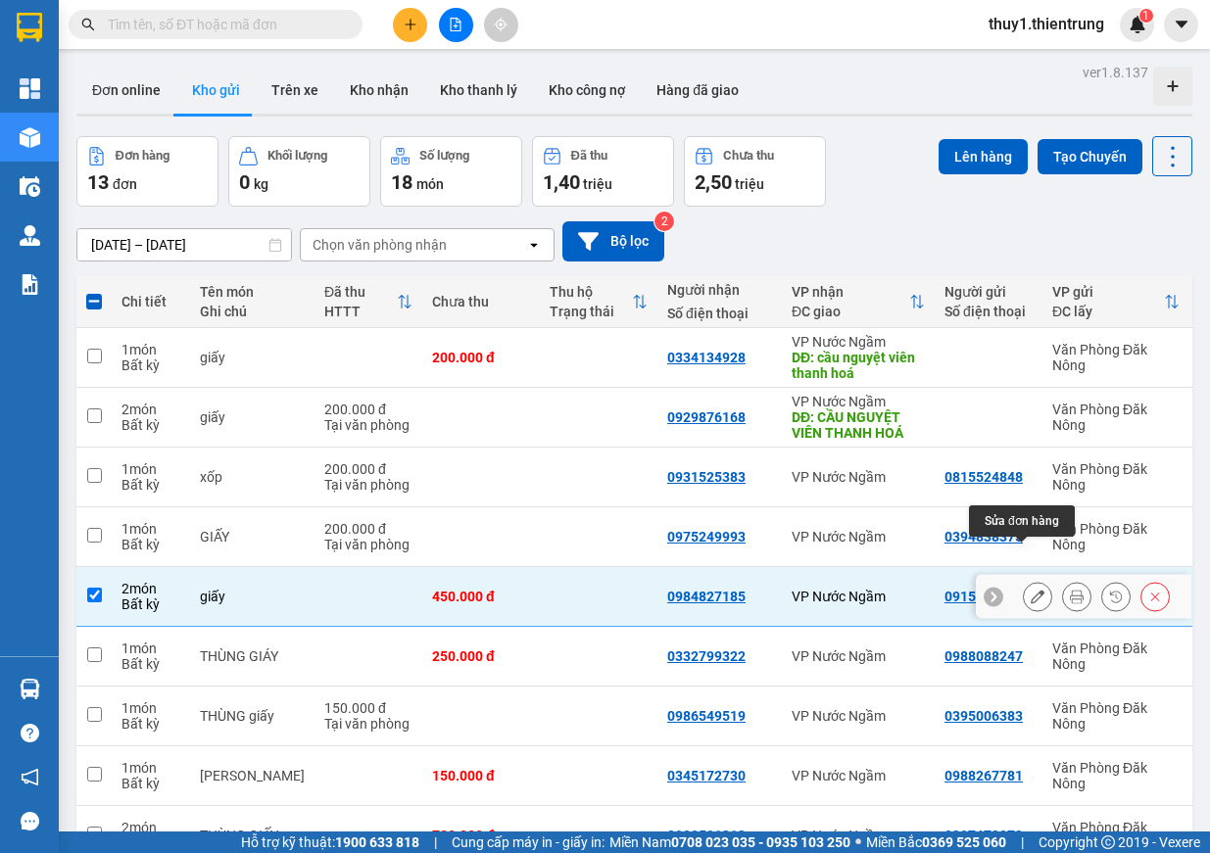
click at [1031, 590] on icon at bounding box center [1038, 597] width 14 height 14
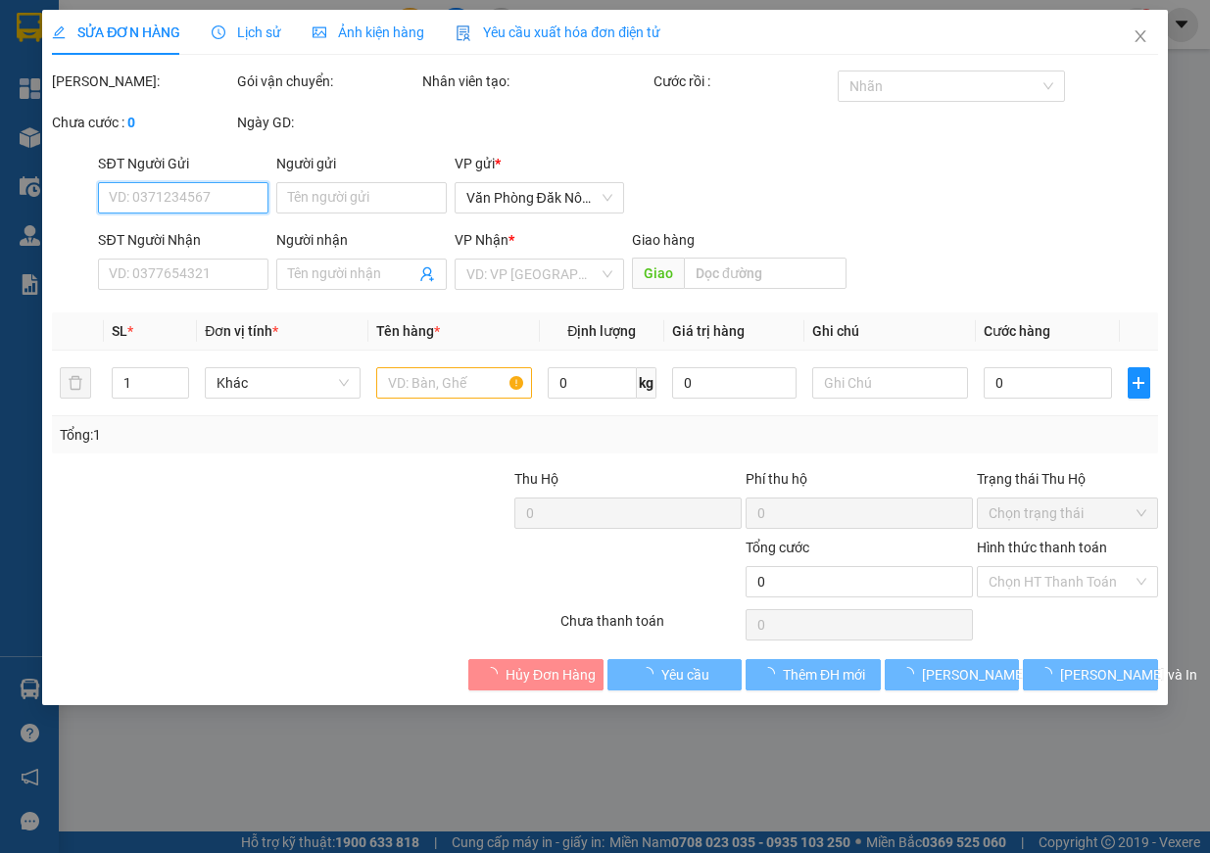
type input "0915144475"
type input "0984827185"
type input "450.000"
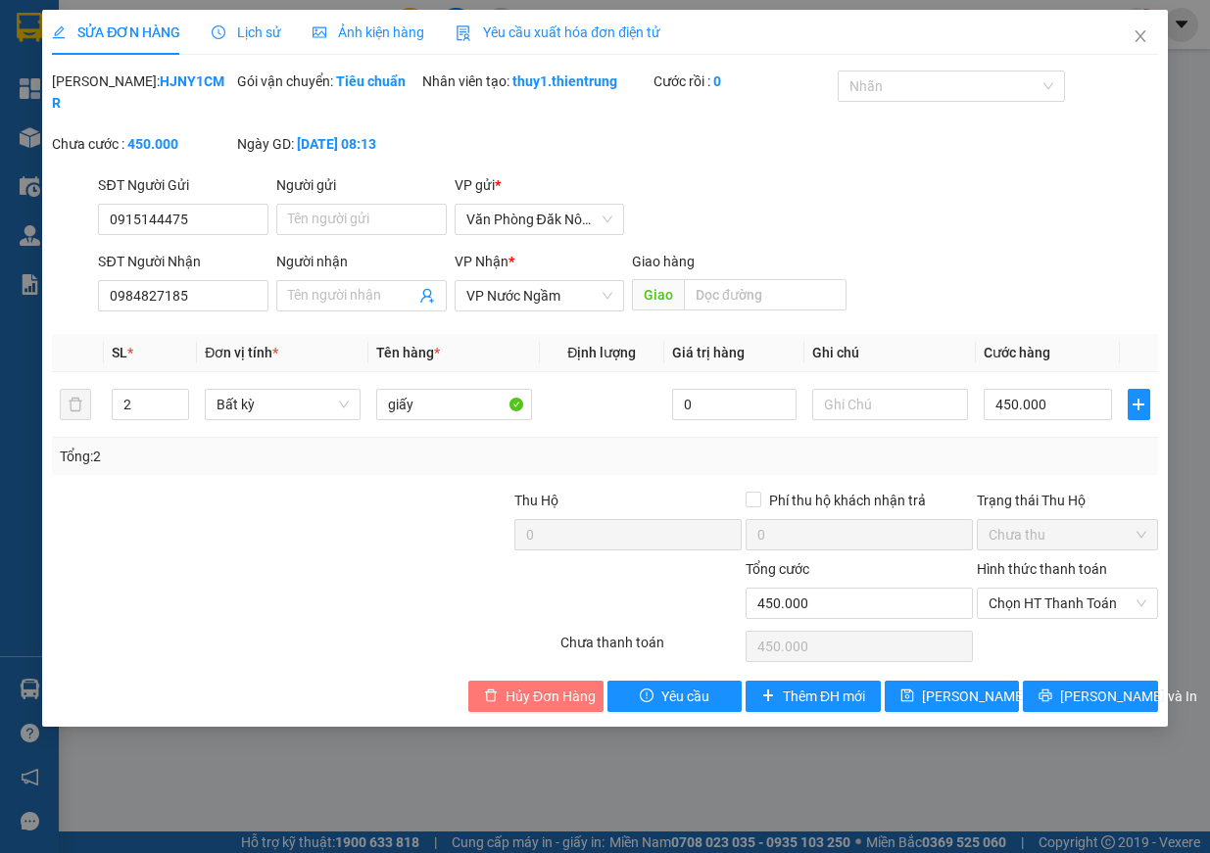
click at [558, 684] on button "Hủy Đơn Hàng" at bounding box center [535, 696] width 135 height 31
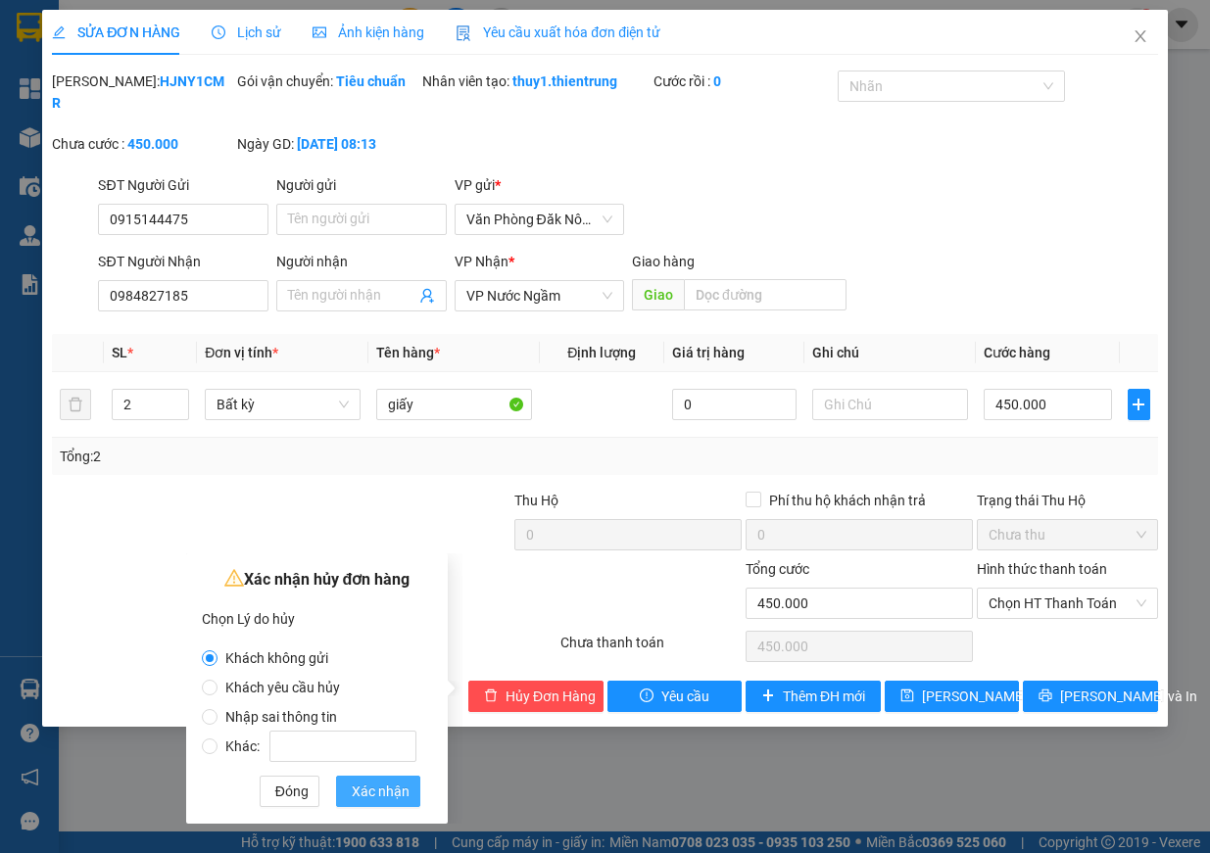
click at [364, 801] on span "Xác nhận" at bounding box center [381, 792] width 58 height 22
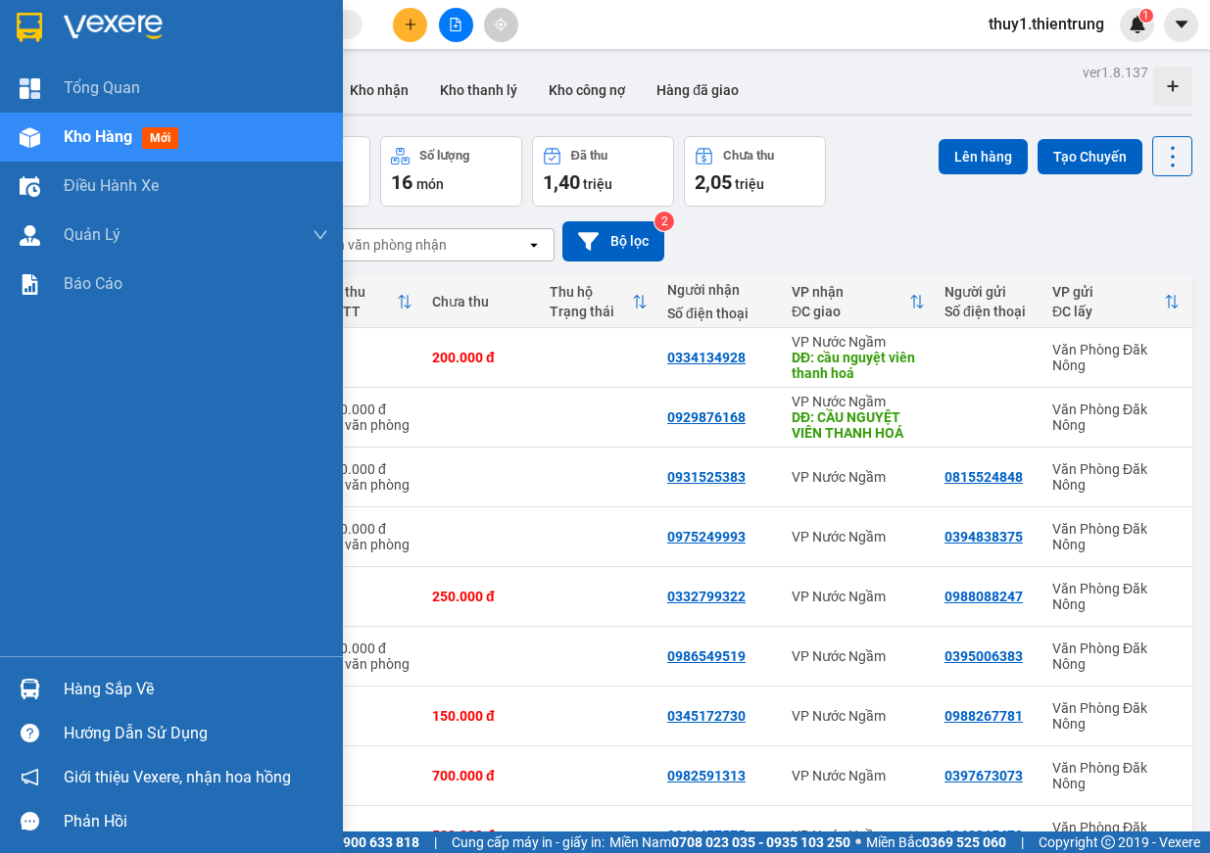
click at [47, 132] on div "Kho hàng mới" at bounding box center [171, 137] width 343 height 49
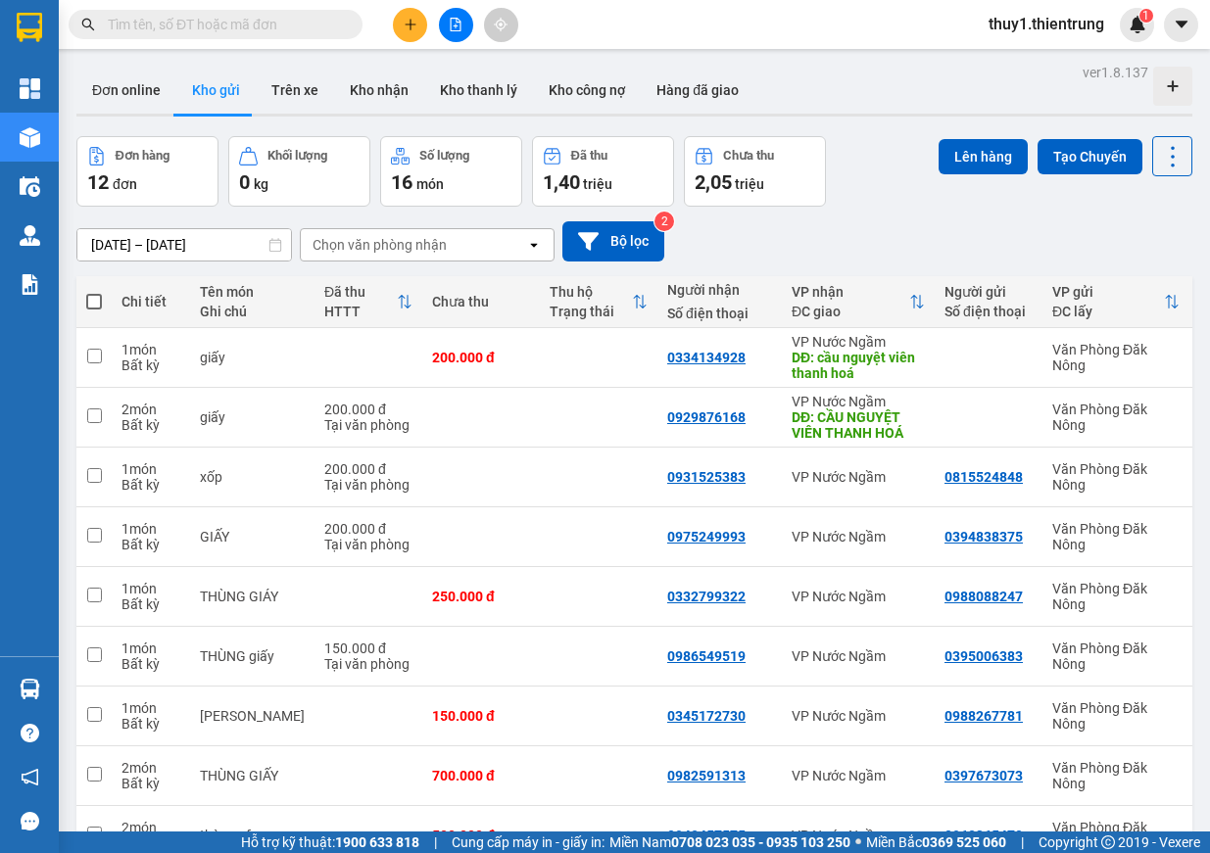
click at [897, 242] on div "[DATE] – [DATE] Press the down arrow key to interact with the calendar and sele…" at bounding box center [634, 241] width 1116 height 40
click at [461, 46] on div "Kết quả tìm kiếm ( 0 ) Bộ lọc Ngày tạo đơn gần nhất No Data thuy1.thientrung 1" at bounding box center [605, 24] width 1210 height 49
click at [460, 30] on icon "file-add" at bounding box center [456, 25] width 11 height 14
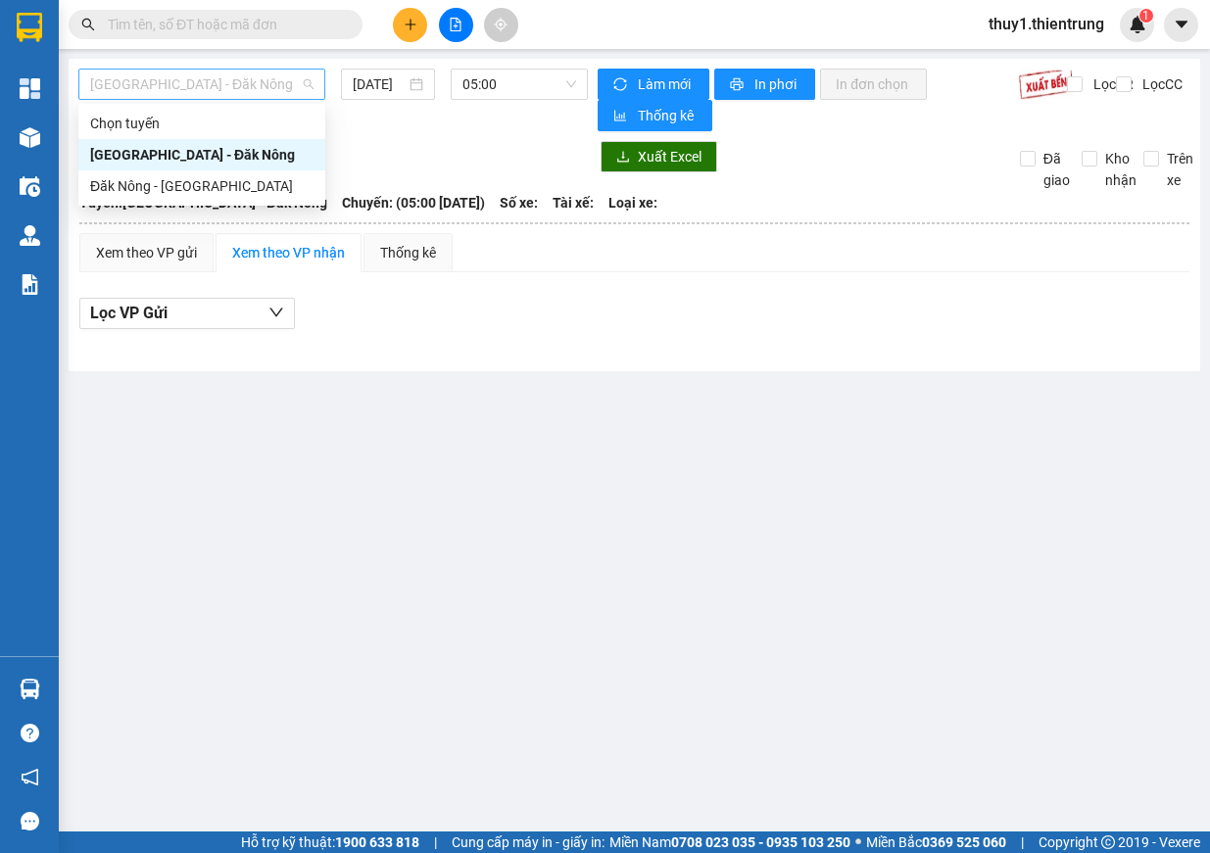
click at [211, 91] on span "[GEOGRAPHIC_DATA] - Đăk Nông" at bounding box center [201, 84] width 223 height 29
click at [199, 156] on div "[GEOGRAPHIC_DATA] - Đăk Nông" at bounding box center [201, 155] width 223 height 22
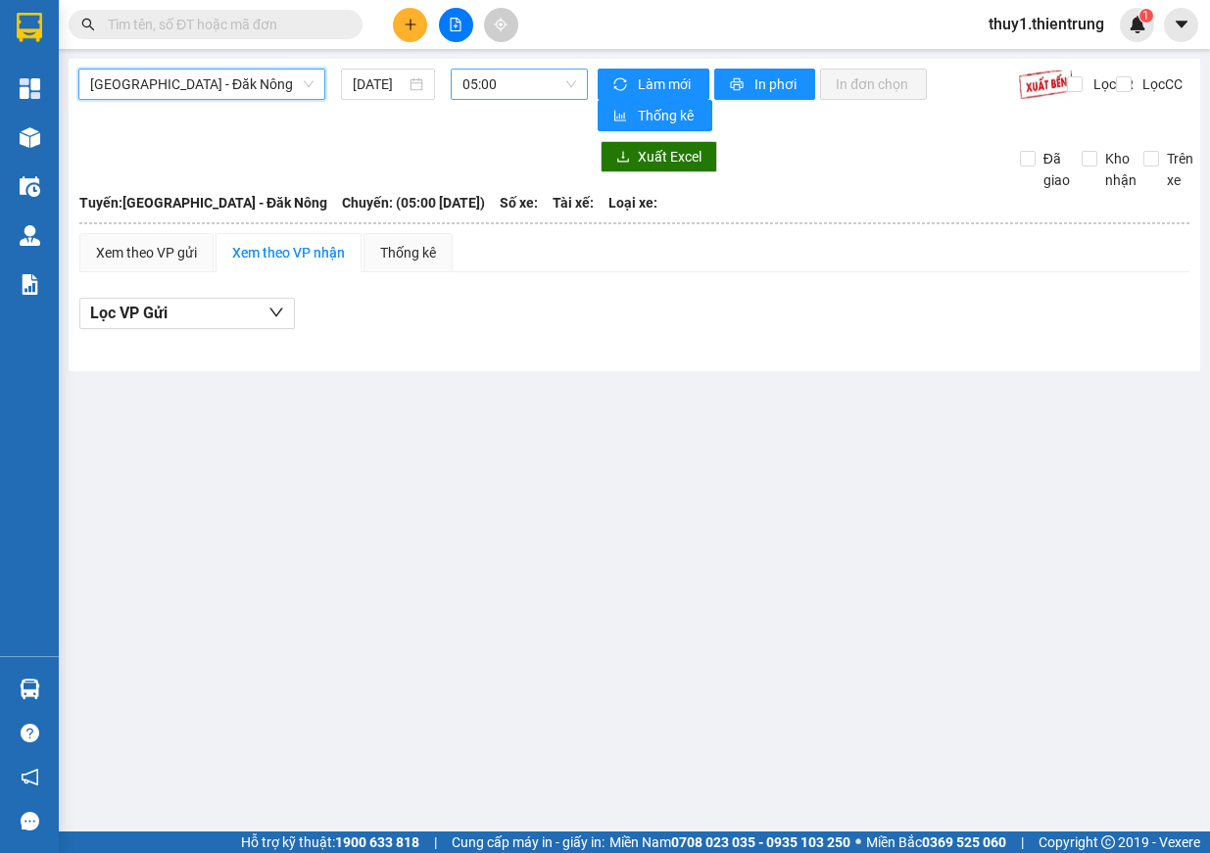
click at [528, 86] on span "05:00" at bounding box center [519, 84] width 114 height 29
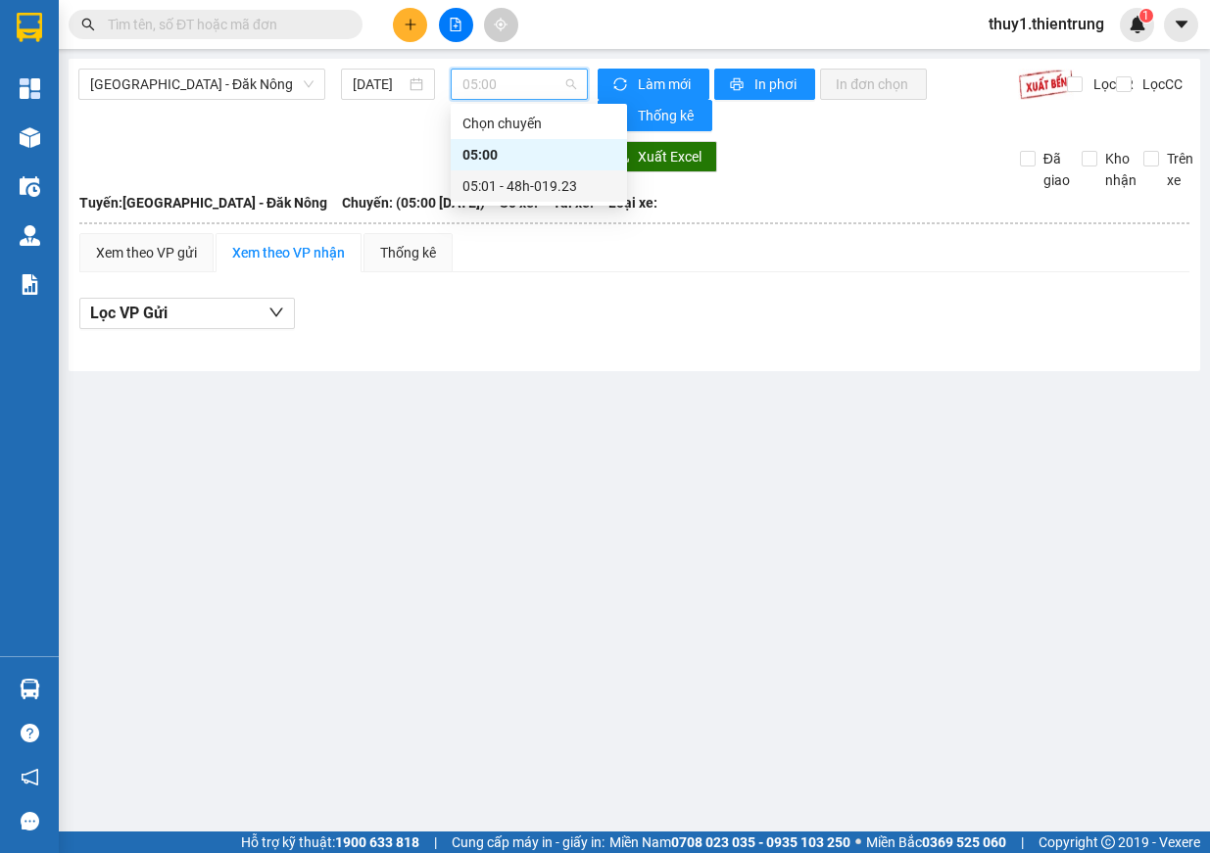
click at [507, 188] on div "05:01 - 48h-019.23" at bounding box center [538, 186] width 153 height 22
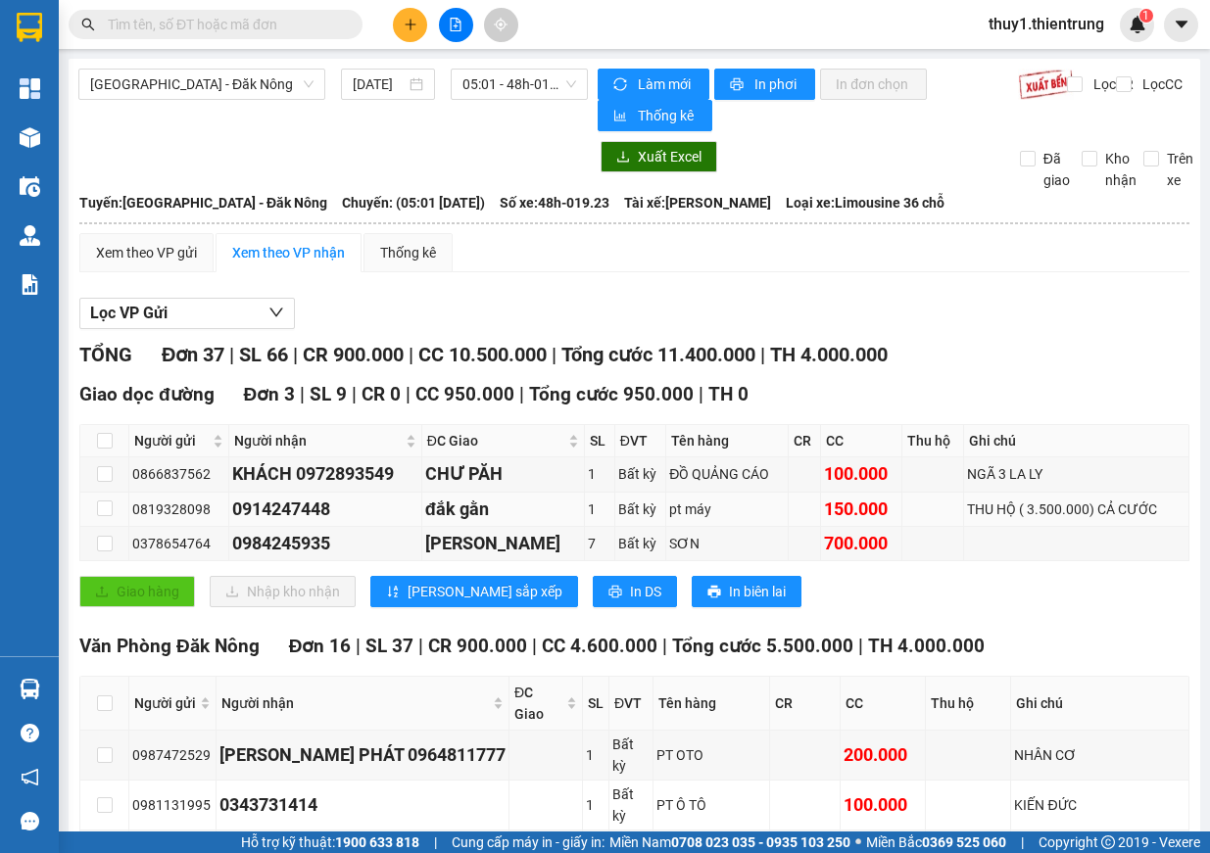
drag, startPoint x: 693, startPoint y: 403, endPoint x: 847, endPoint y: 407, distance: 154.8
click at [847, 493] on tr "0819328098 0914247448 đắk gằn 1 Bất kỳ pt máy 150.000 THU HỘ ( 3.500.000) CẢ CƯ…" at bounding box center [634, 510] width 1109 height 34
click at [1014, 745] on div "NHÂN CƠ" at bounding box center [1099, 756] width 171 height 22
drag, startPoint x: 225, startPoint y: 137, endPoint x: 1066, endPoint y: 135, distance: 840.6
click at [1066, 731] on tr "0987472529 [PERSON_NAME] PHÁT 0964811777 1 Bất kỳ PT OTO 200.000 NHÂN CƠ" at bounding box center [634, 756] width 1109 height 50
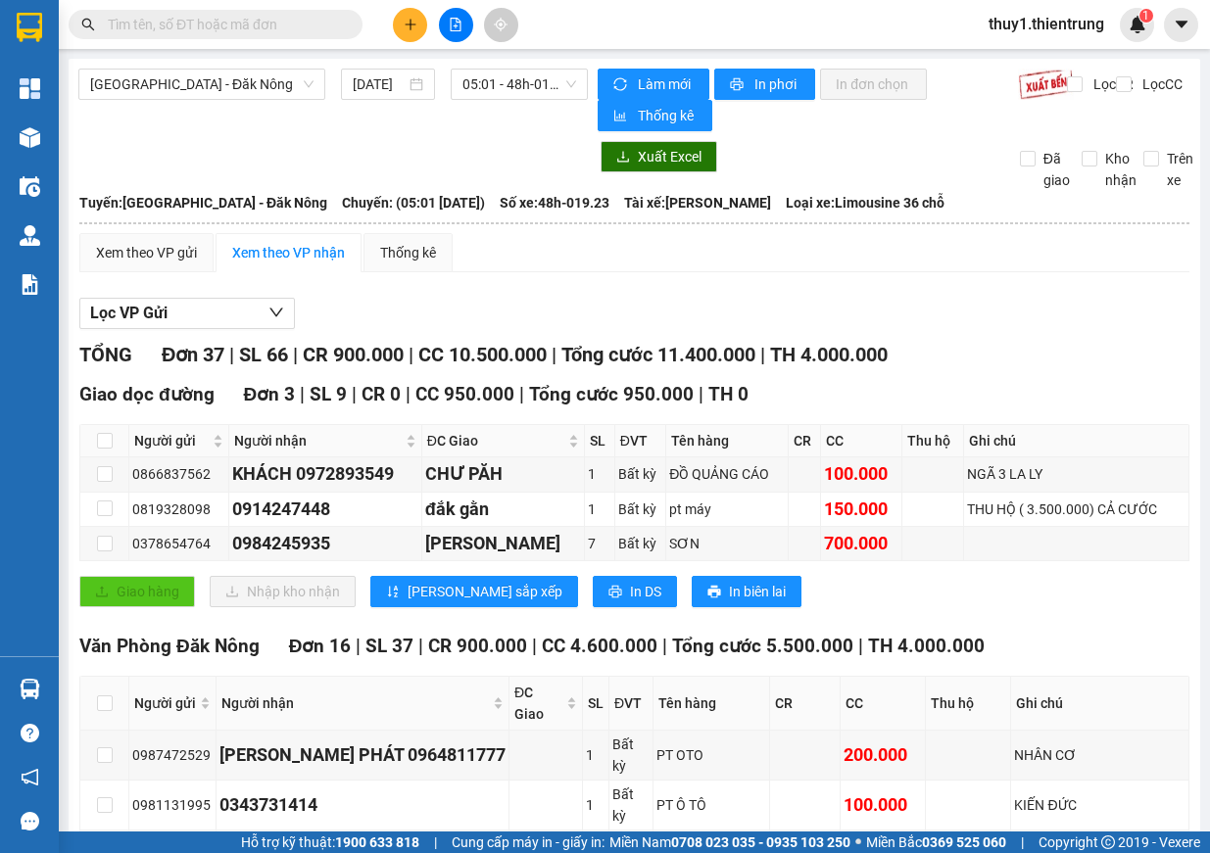
drag, startPoint x: 224, startPoint y: 281, endPoint x: 1076, endPoint y: 264, distance: 851.5
drag, startPoint x: 226, startPoint y: 314, endPoint x: 1117, endPoint y: 314, distance: 890.5
click at [418, 22] on button at bounding box center [410, 25] width 34 height 34
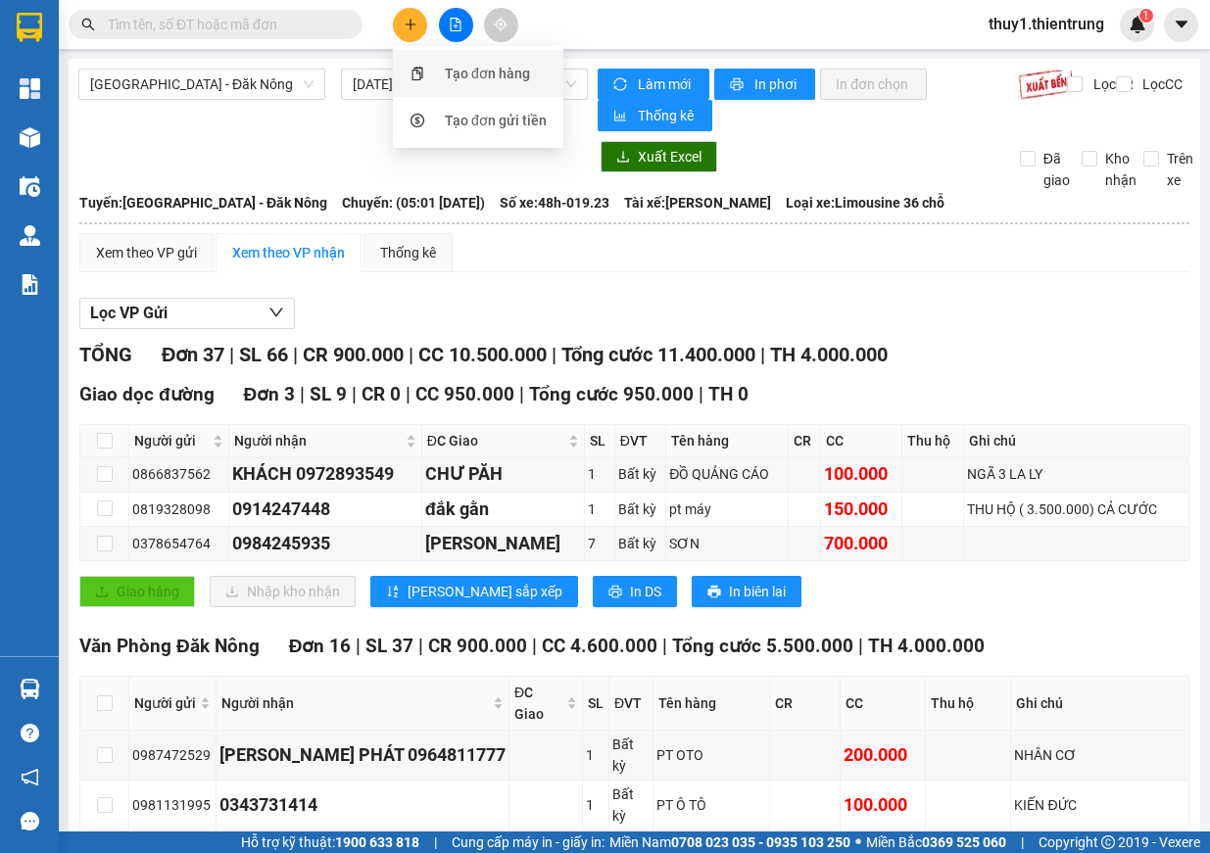
click at [483, 78] on div "Tạo đơn hàng" at bounding box center [487, 74] width 85 height 22
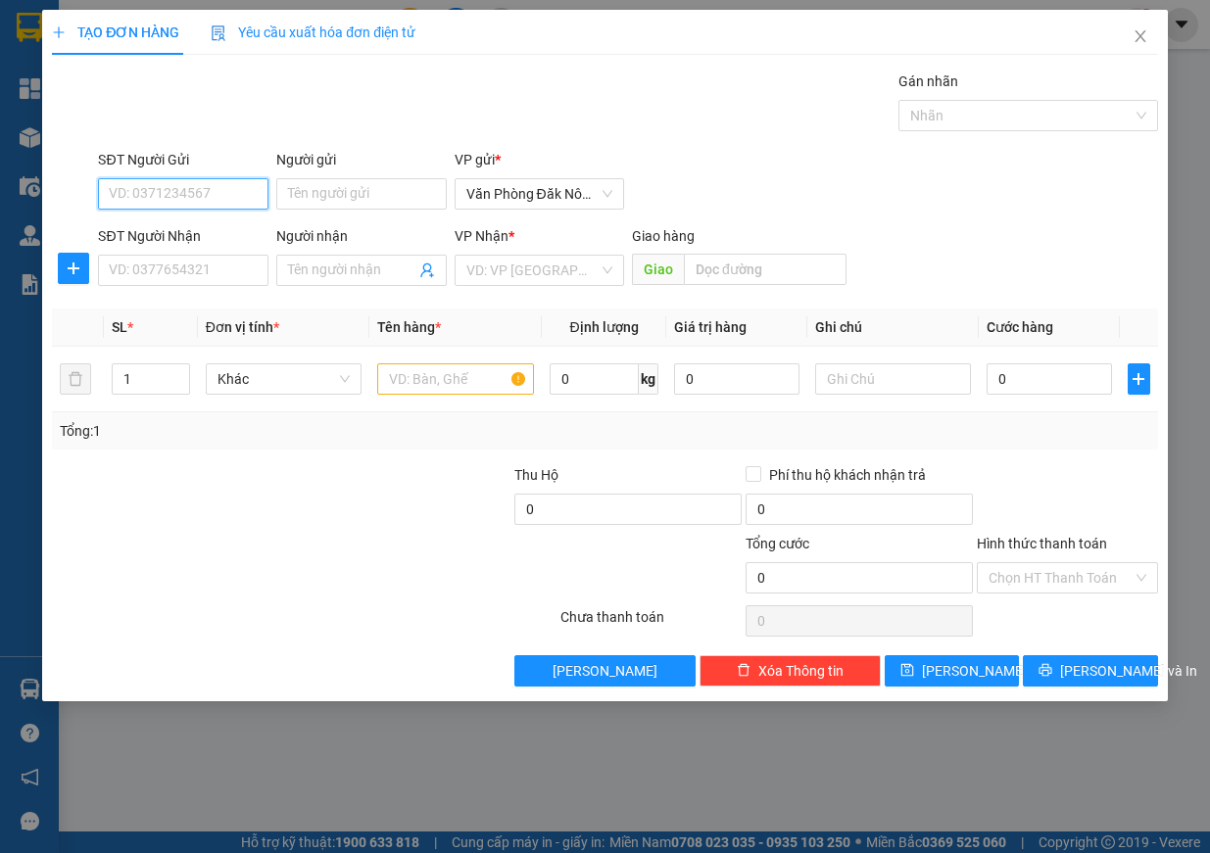
click at [217, 185] on input "SĐT Người Gửi" at bounding box center [183, 193] width 170 height 31
click at [130, 238] on div "0989734362" at bounding box center [183, 233] width 147 height 22
type input "0989734362"
type input "0977124877"
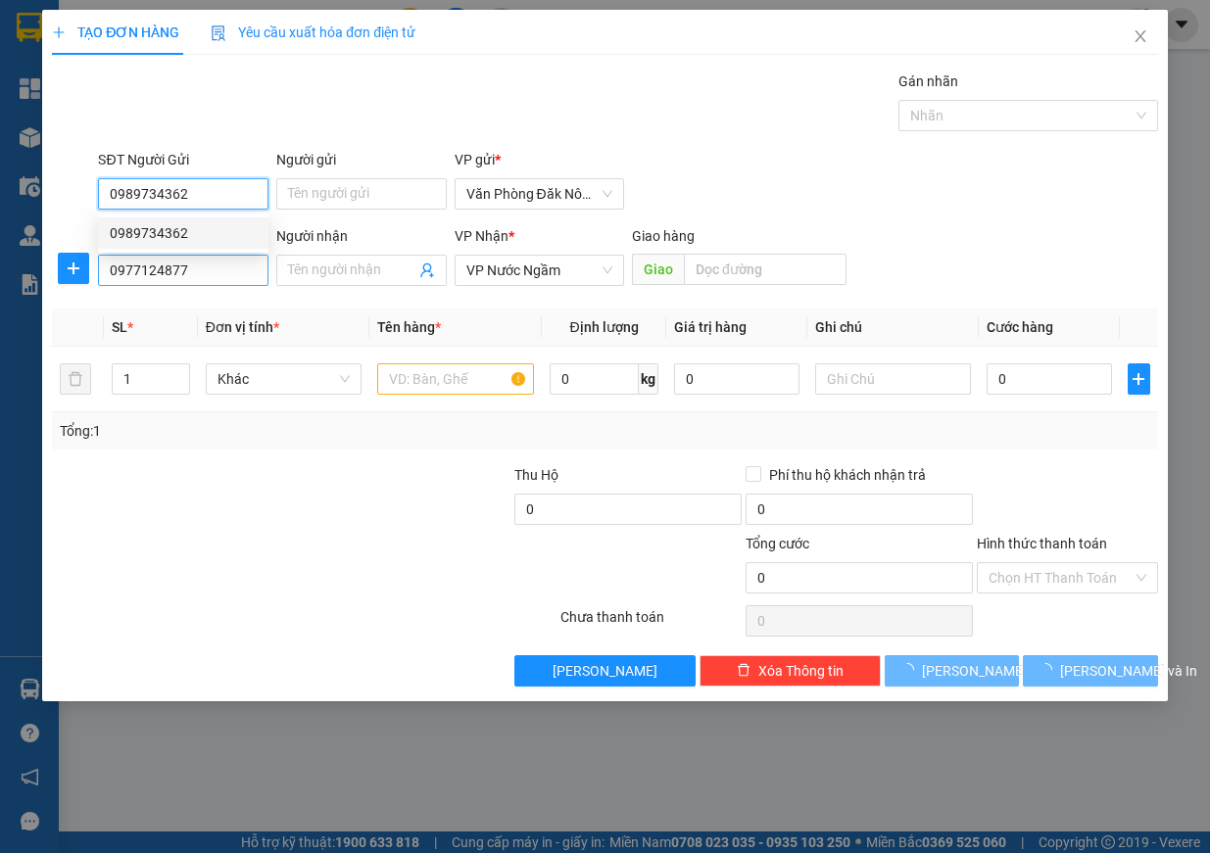
type input "150.000"
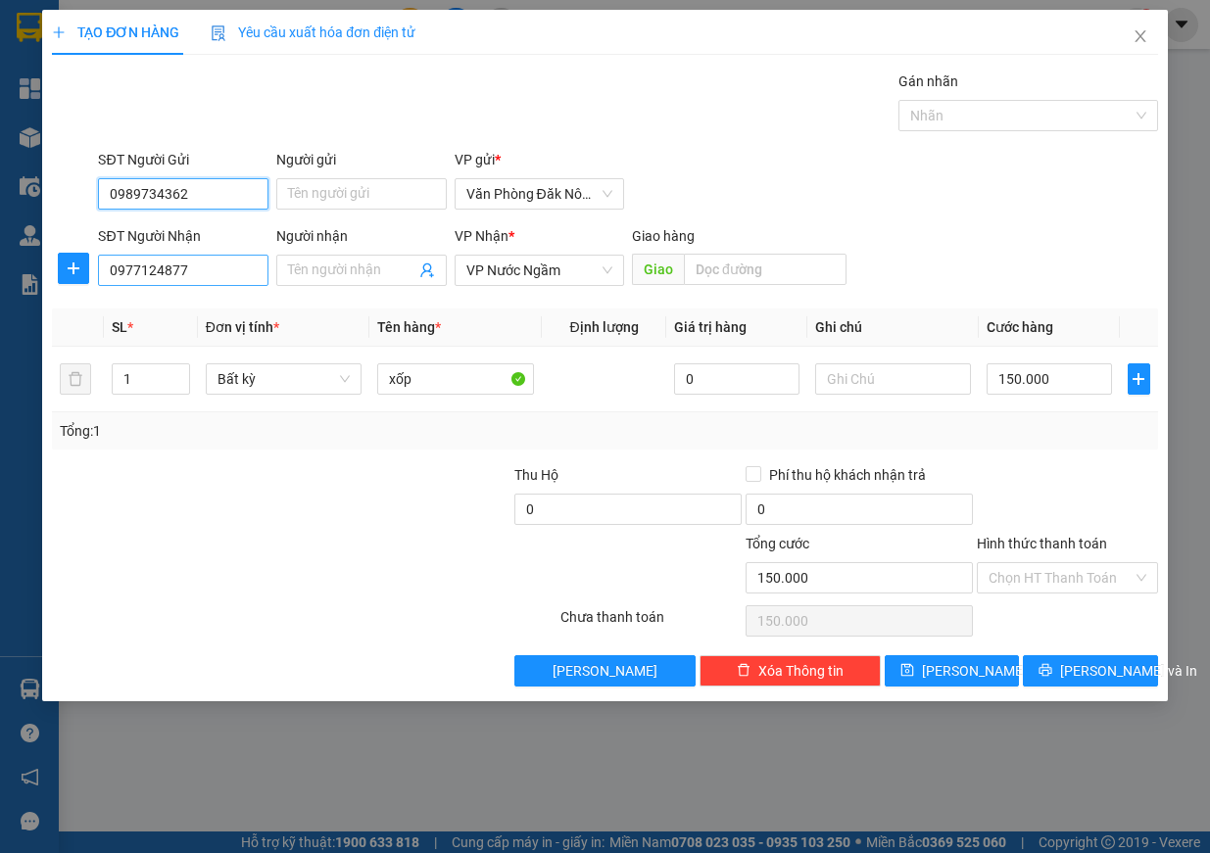
type input "0989734362"
click at [213, 264] on input "0977124877" at bounding box center [183, 270] width 170 height 31
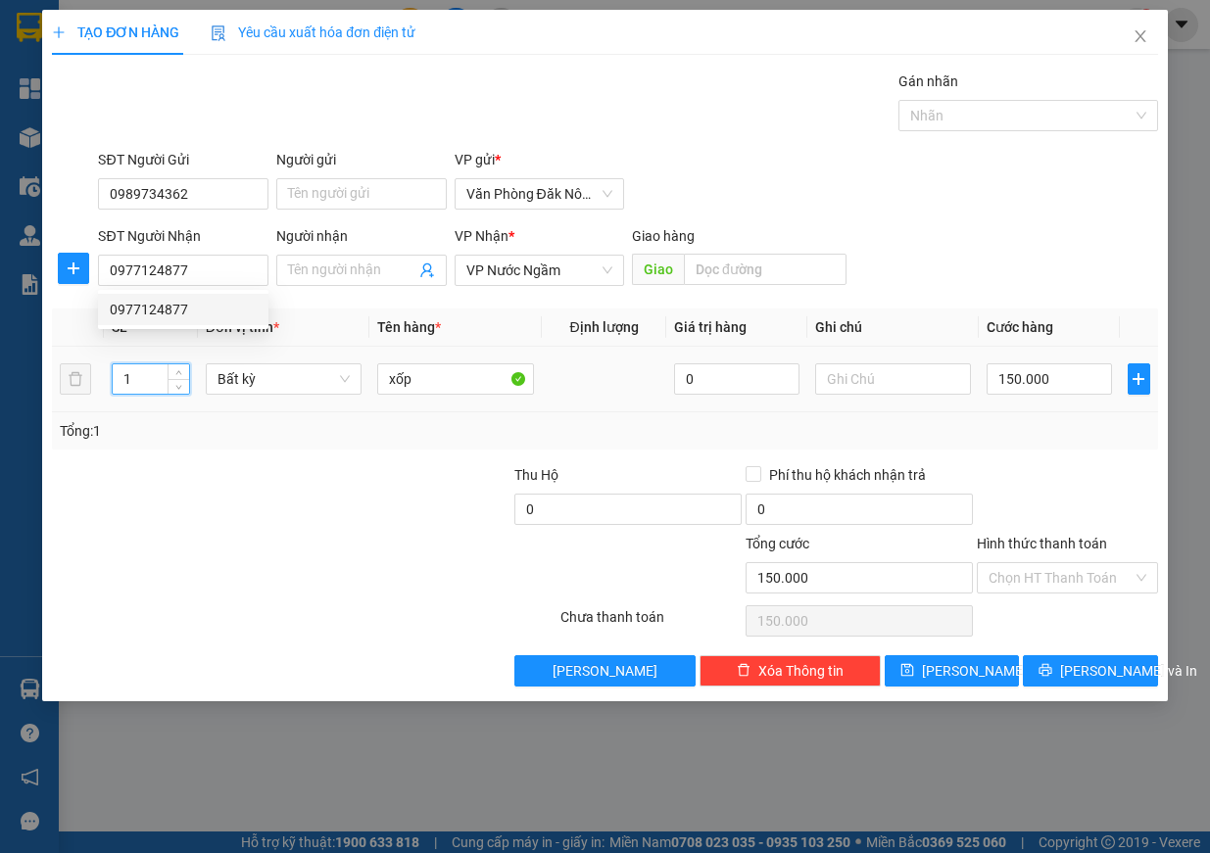
click at [82, 378] on tr "1 Bất kỳ xốp 0 150.000" at bounding box center [605, 380] width 1106 height 66
type input "2"
click at [468, 380] on input "xốp" at bounding box center [455, 378] width 157 height 31
type input "xốp"
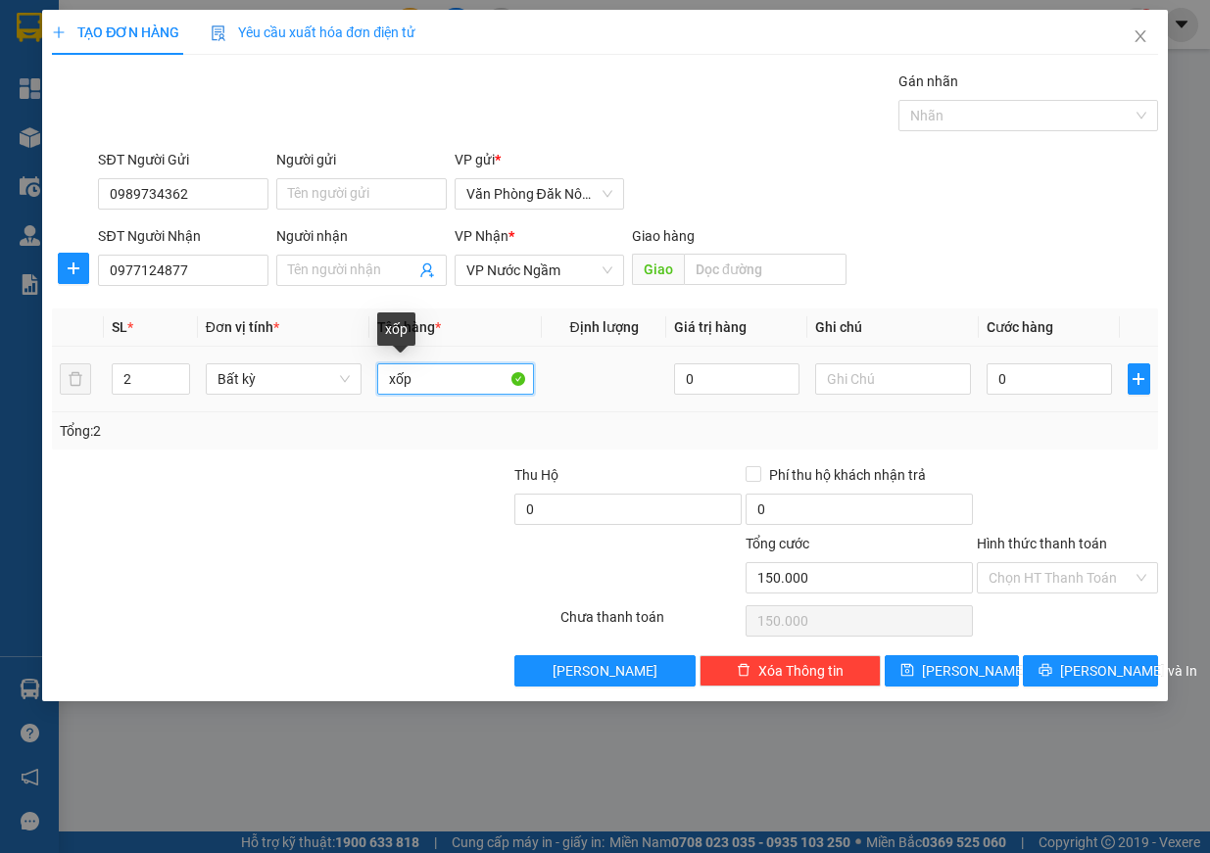
type input "0"
type input "xốp + giấy"
click at [1085, 379] on input "0" at bounding box center [1049, 378] width 125 height 31
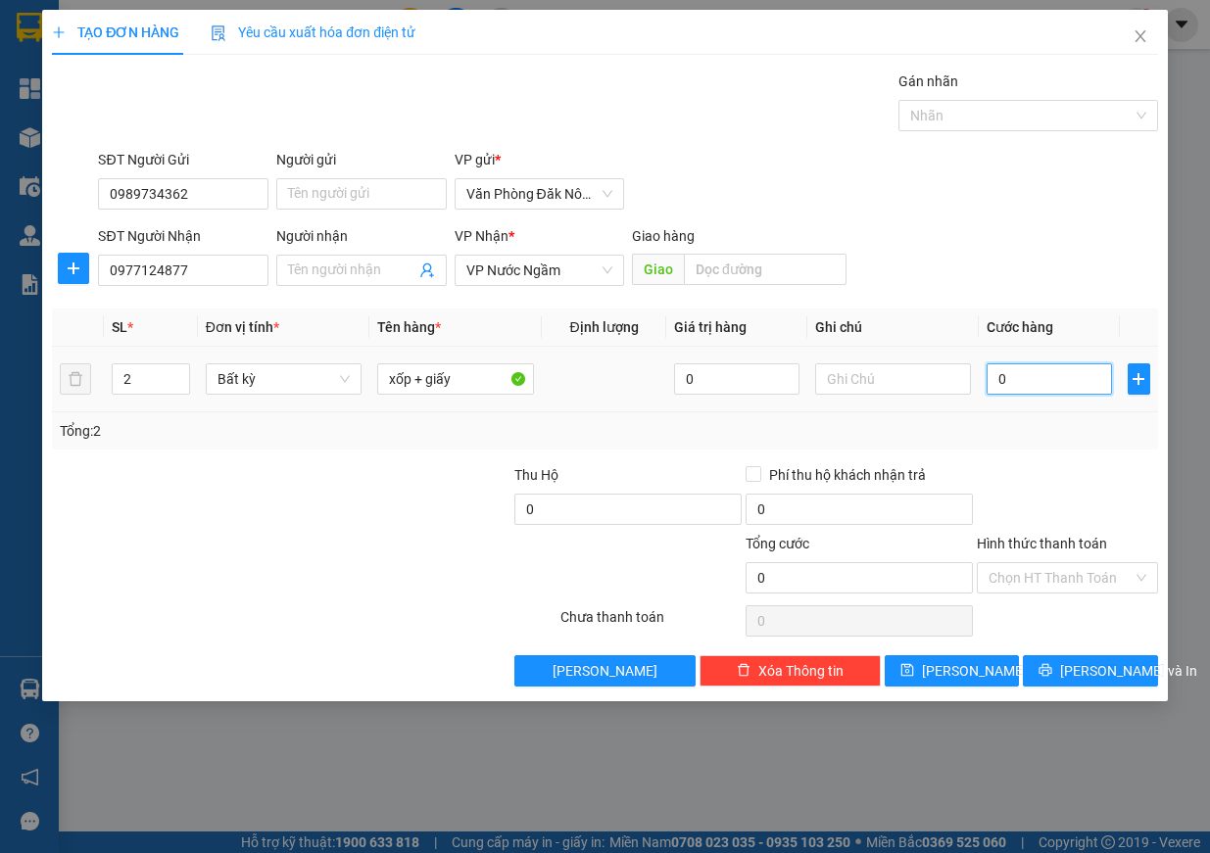
type input "4"
type input "40"
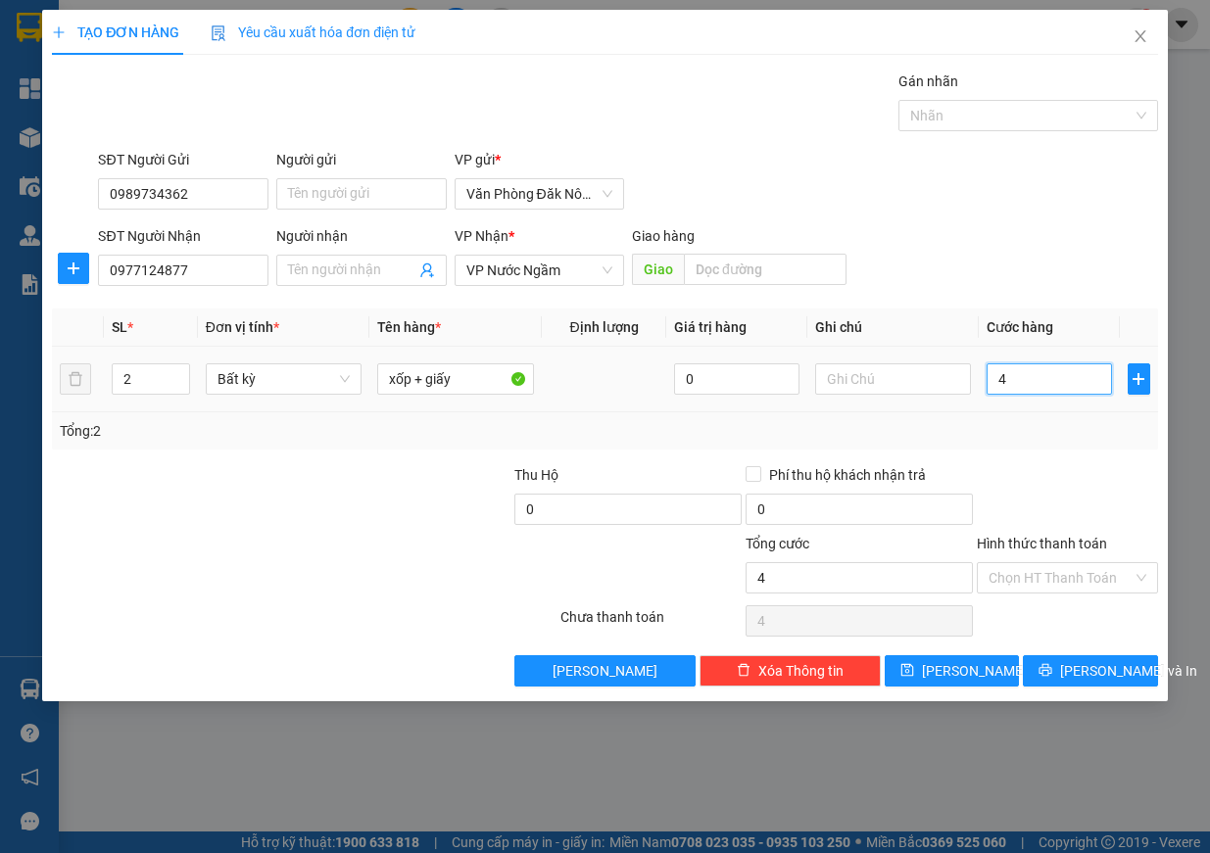
type input "40"
type input "400"
type input "4.000"
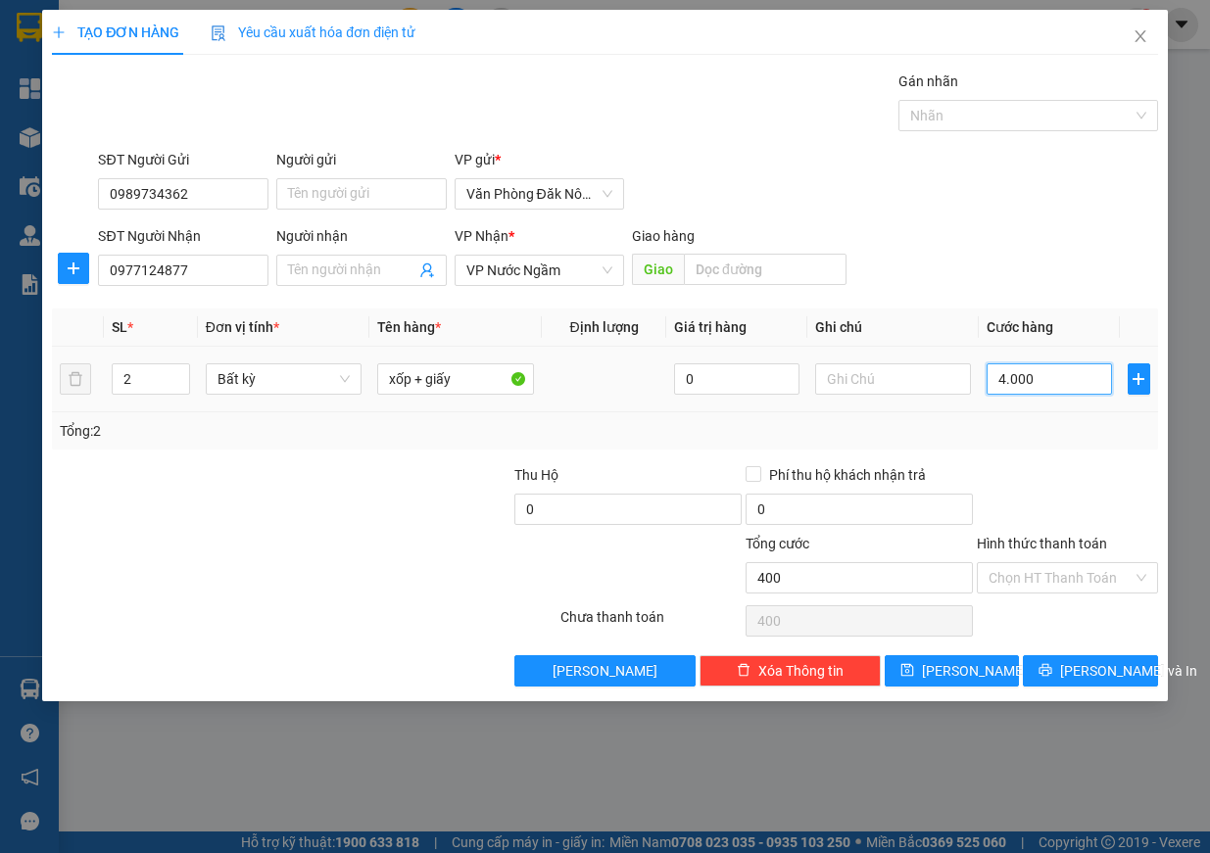
type input "4.000"
type input "40.000"
type input "400.000"
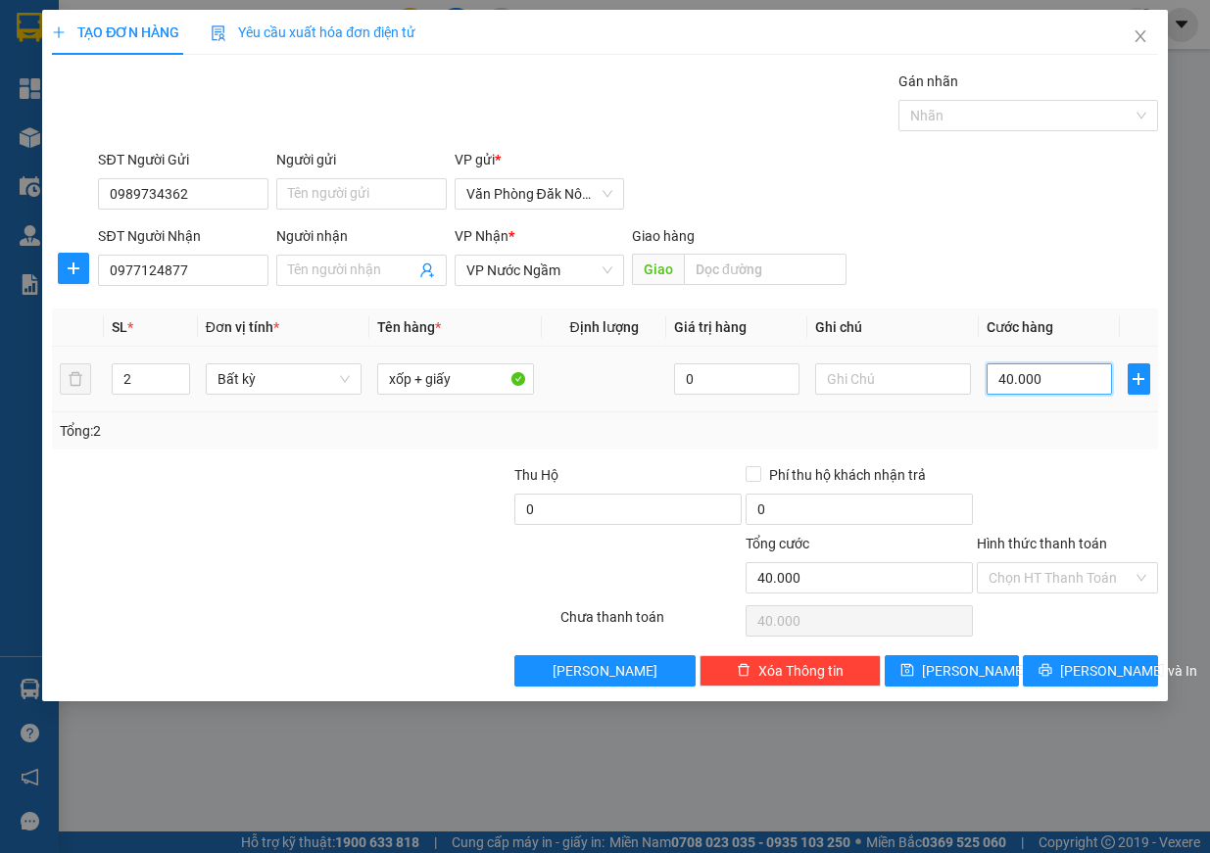
type input "400.000"
drag, startPoint x: 1025, startPoint y: 595, endPoint x: 1032, endPoint y: 580, distance: 16.2
click at [1025, 594] on div "Hình thức thanh toán Chọn HT Thanh Toán" at bounding box center [1067, 567] width 181 height 69
click at [1033, 580] on input "Hình thức thanh toán" at bounding box center [1061, 577] width 144 height 29
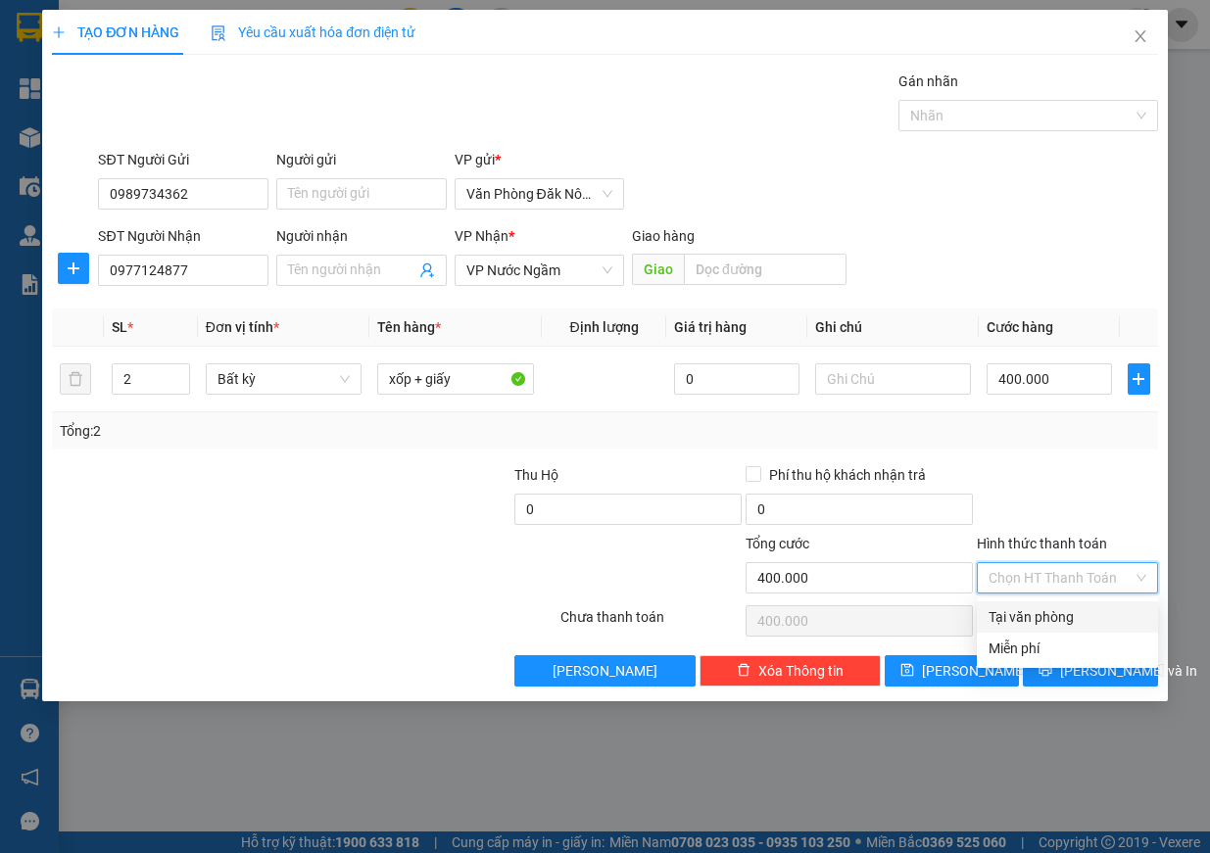
click at [1033, 613] on div "Tại văn phòng" at bounding box center [1068, 617] width 158 height 22
type input "0"
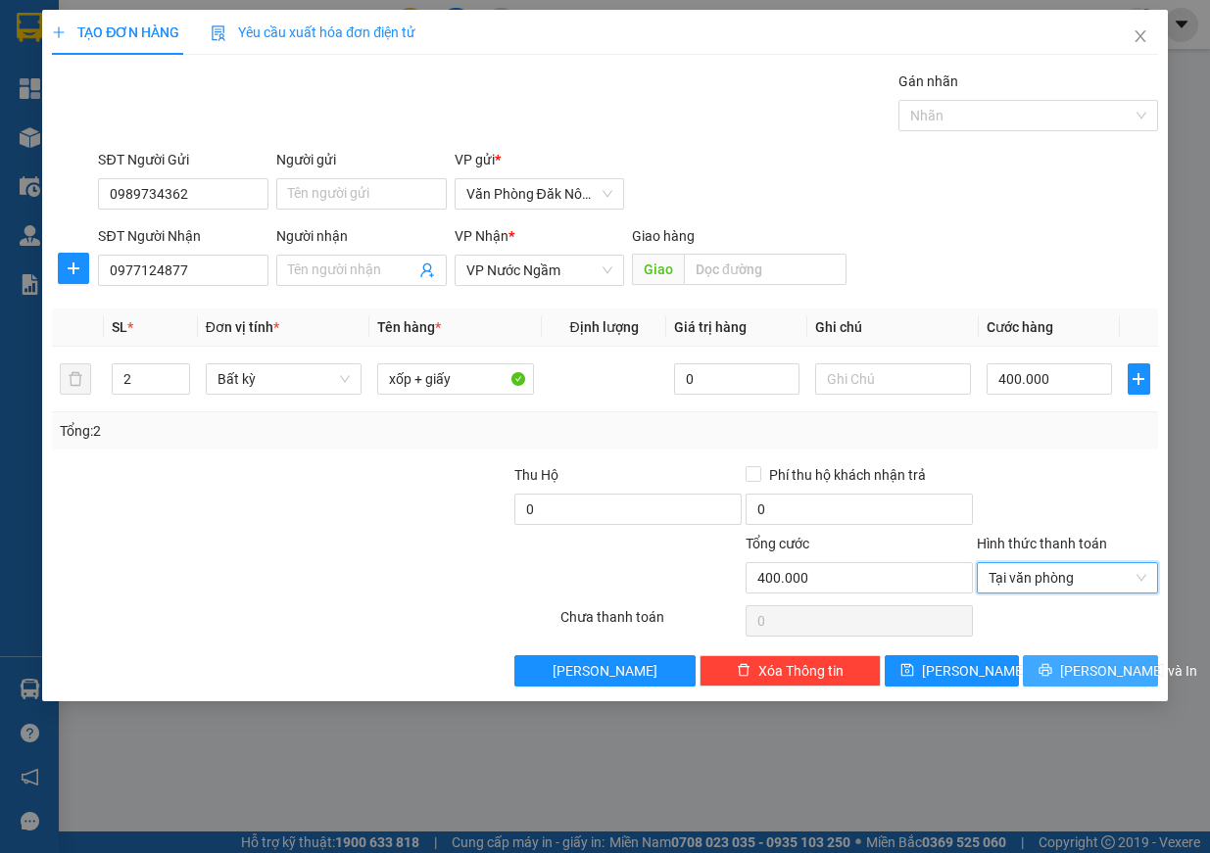
click at [1102, 672] on span "[PERSON_NAME] và In" at bounding box center [1128, 671] width 137 height 22
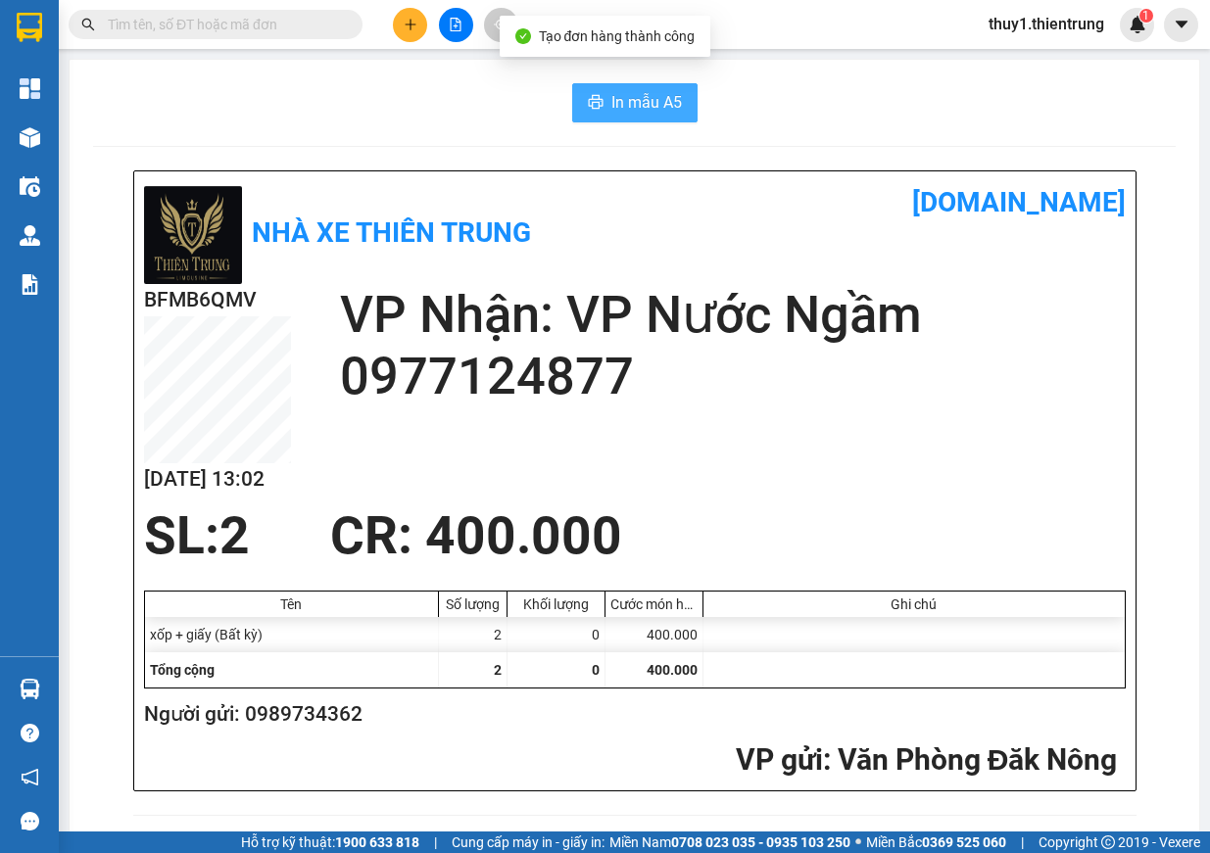
click at [648, 94] on span "In mẫu A5" at bounding box center [646, 102] width 71 height 24
click at [637, 95] on span "In mẫu A5" at bounding box center [646, 102] width 71 height 24
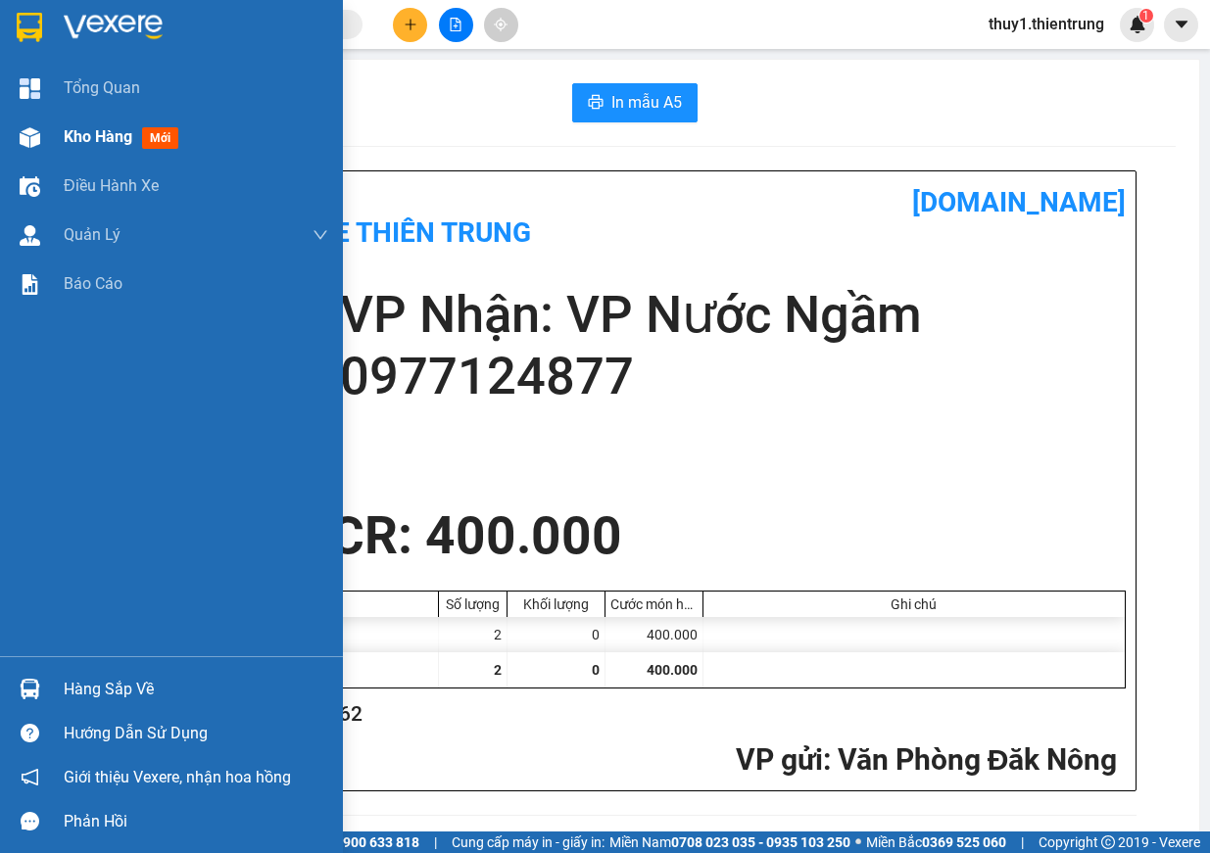
click at [32, 116] on div "Kho hàng mới" at bounding box center [171, 137] width 343 height 49
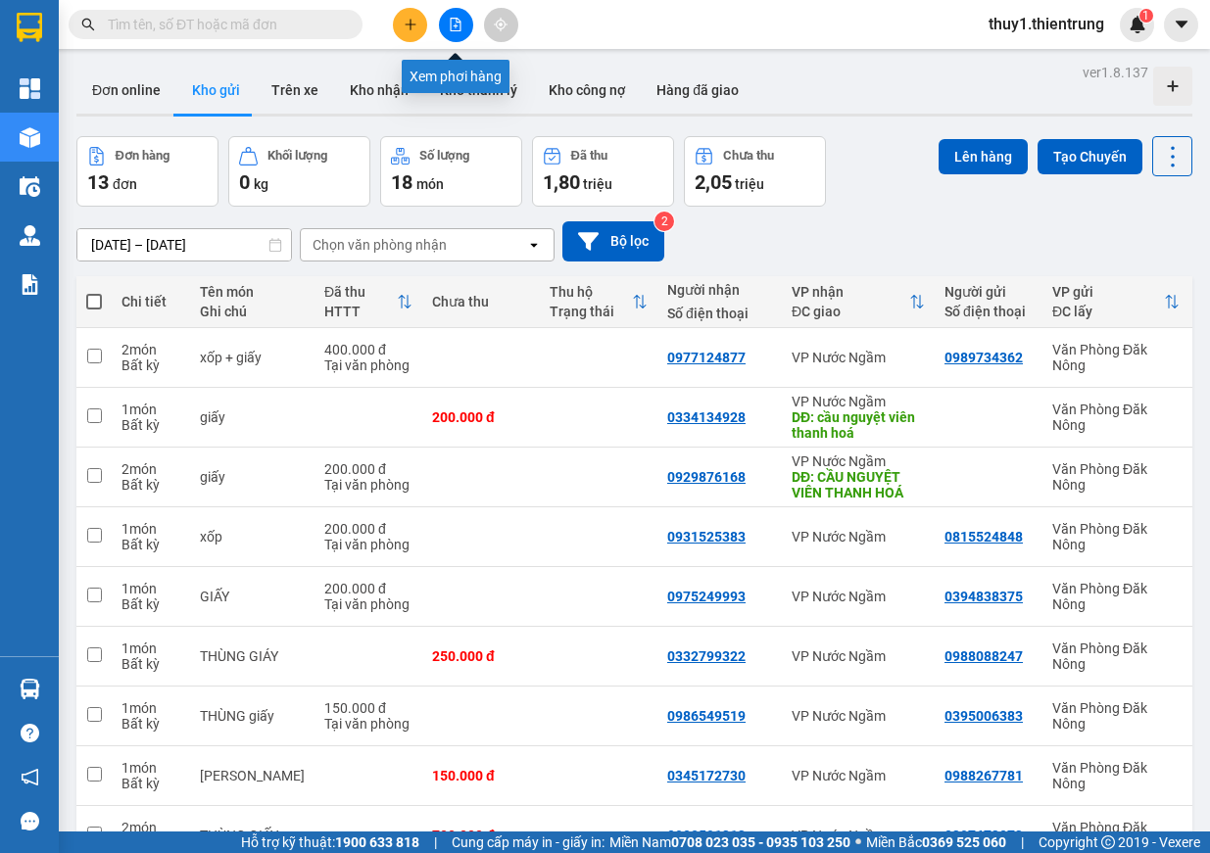
click at [458, 28] on icon "file-add" at bounding box center [456, 25] width 14 height 14
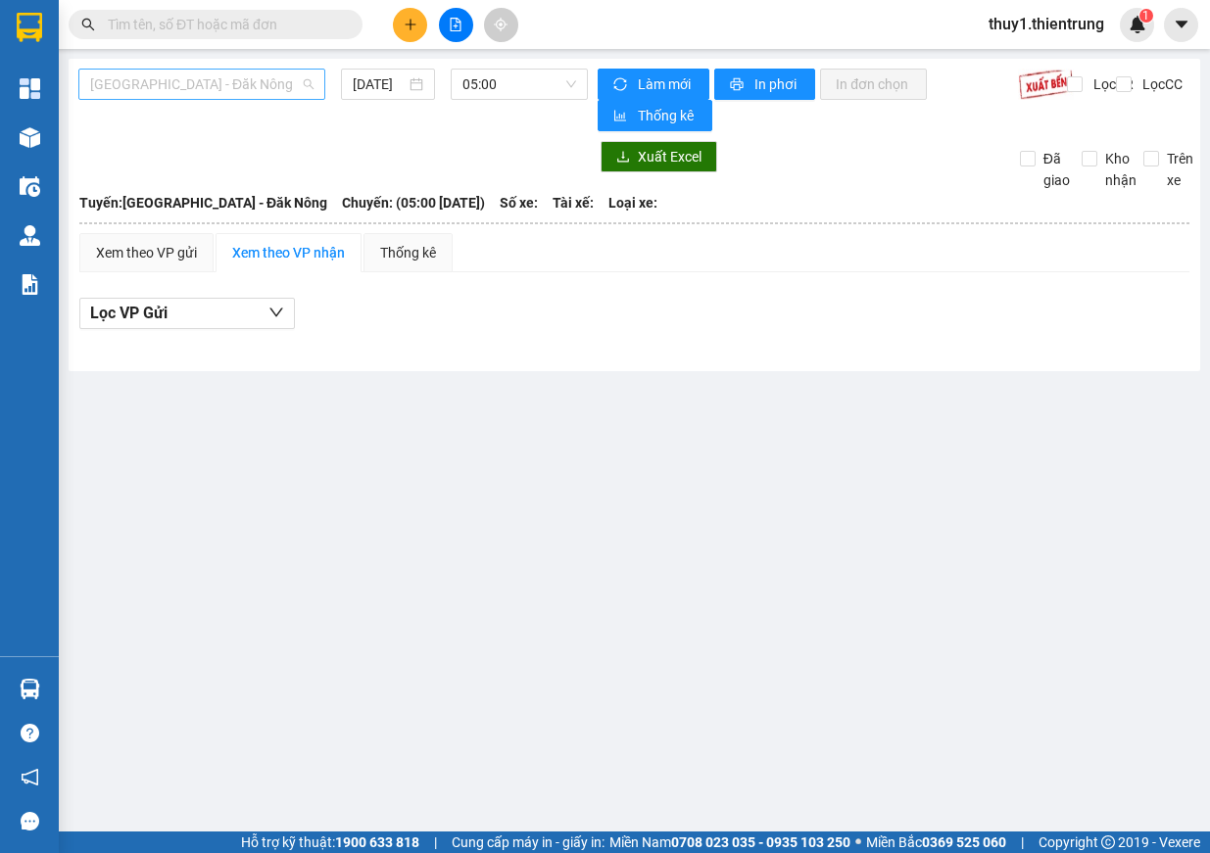
click at [258, 82] on span "[GEOGRAPHIC_DATA] - Đăk Nông" at bounding box center [201, 84] width 223 height 29
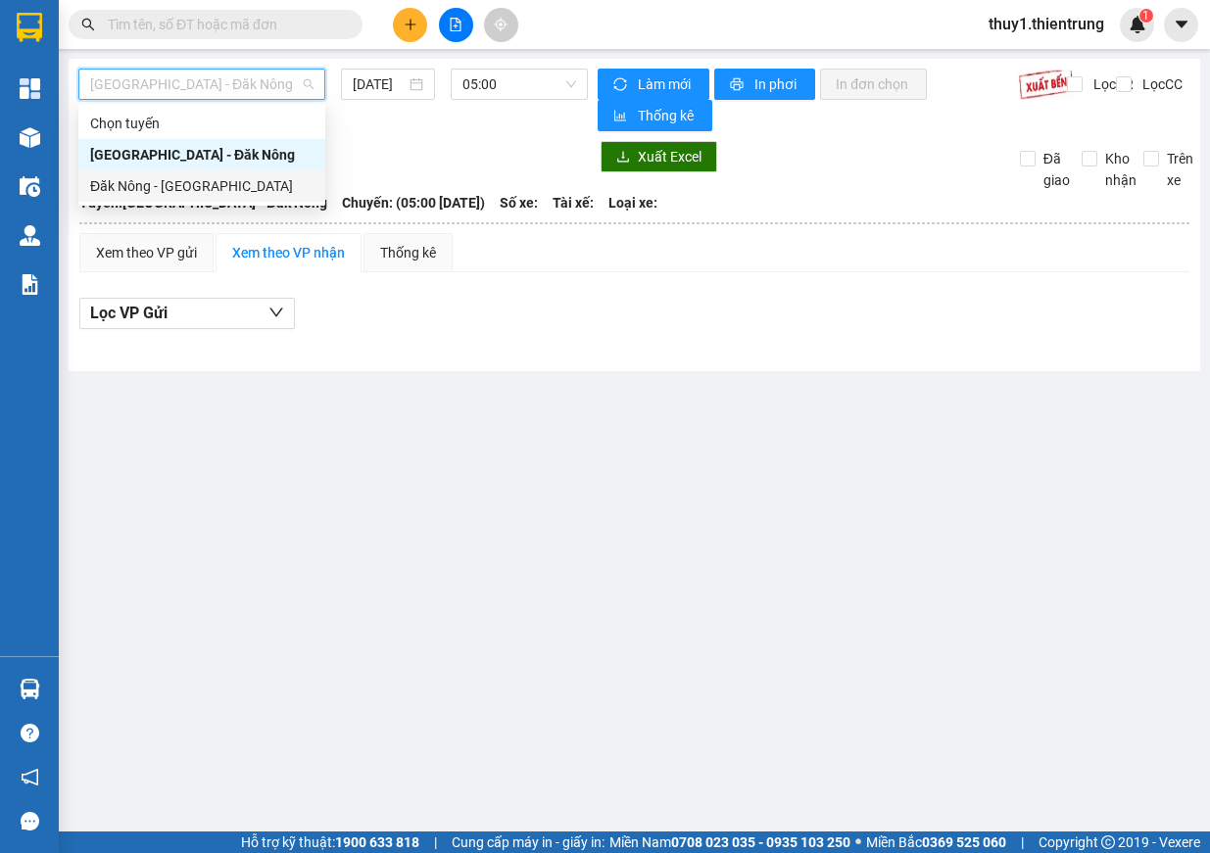
click at [203, 183] on div "Đăk Nông - [GEOGRAPHIC_DATA]" at bounding box center [201, 186] width 223 height 22
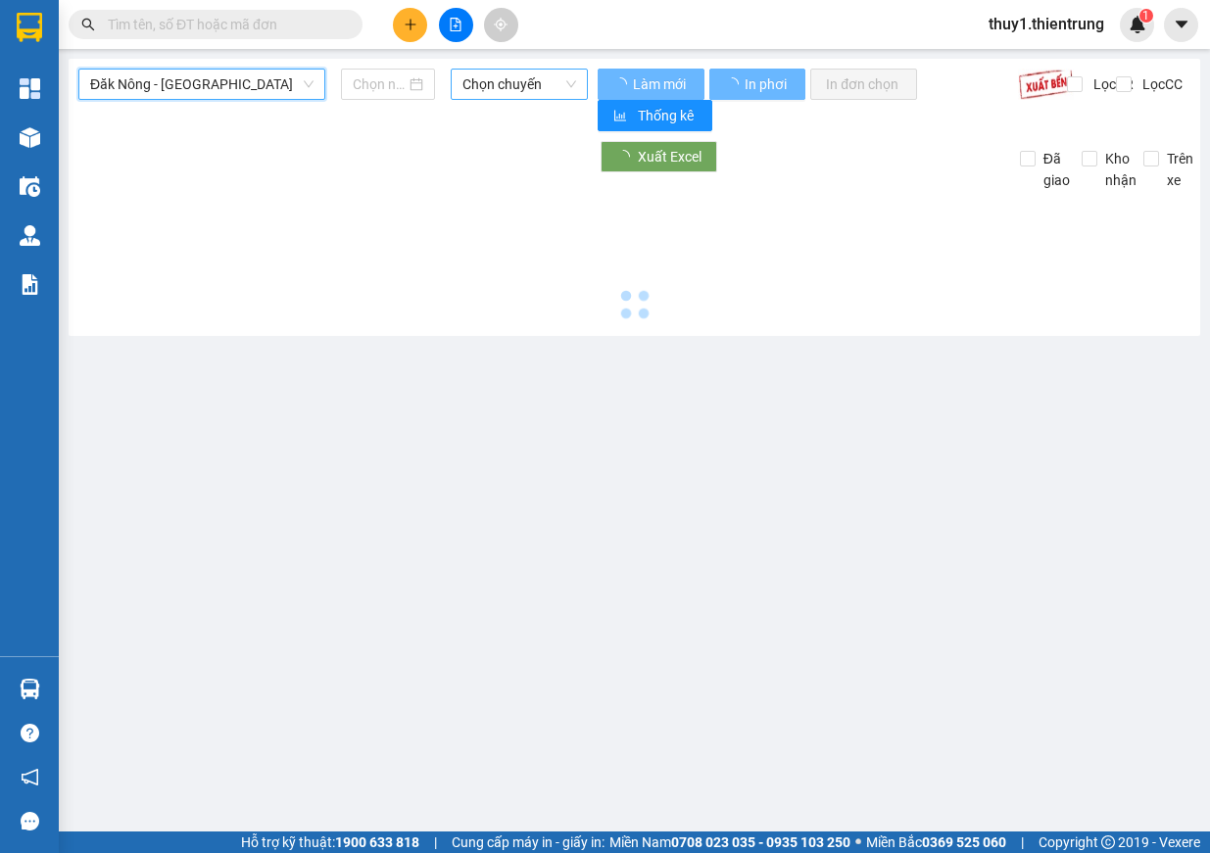
type input "[DATE]"
